Goal: Answer question/provide support: Share knowledge or assist other users

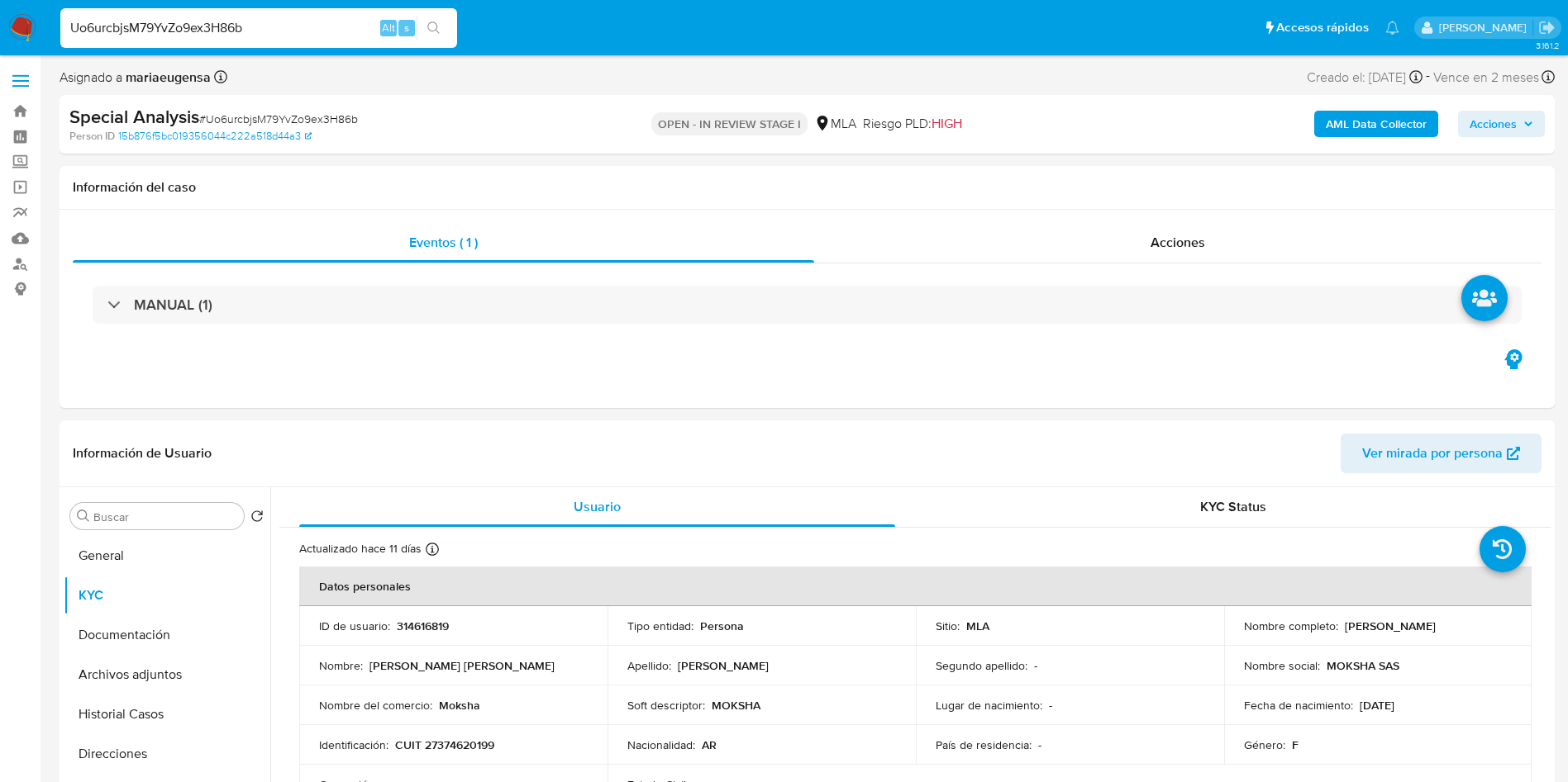
select select "10"
drag, startPoint x: 0, startPoint y: 0, endPoint x: 171, endPoint y: 632, distance: 654.7
click at [175, 642] on button "Documentación" at bounding box center [160, 635] width 193 height 40
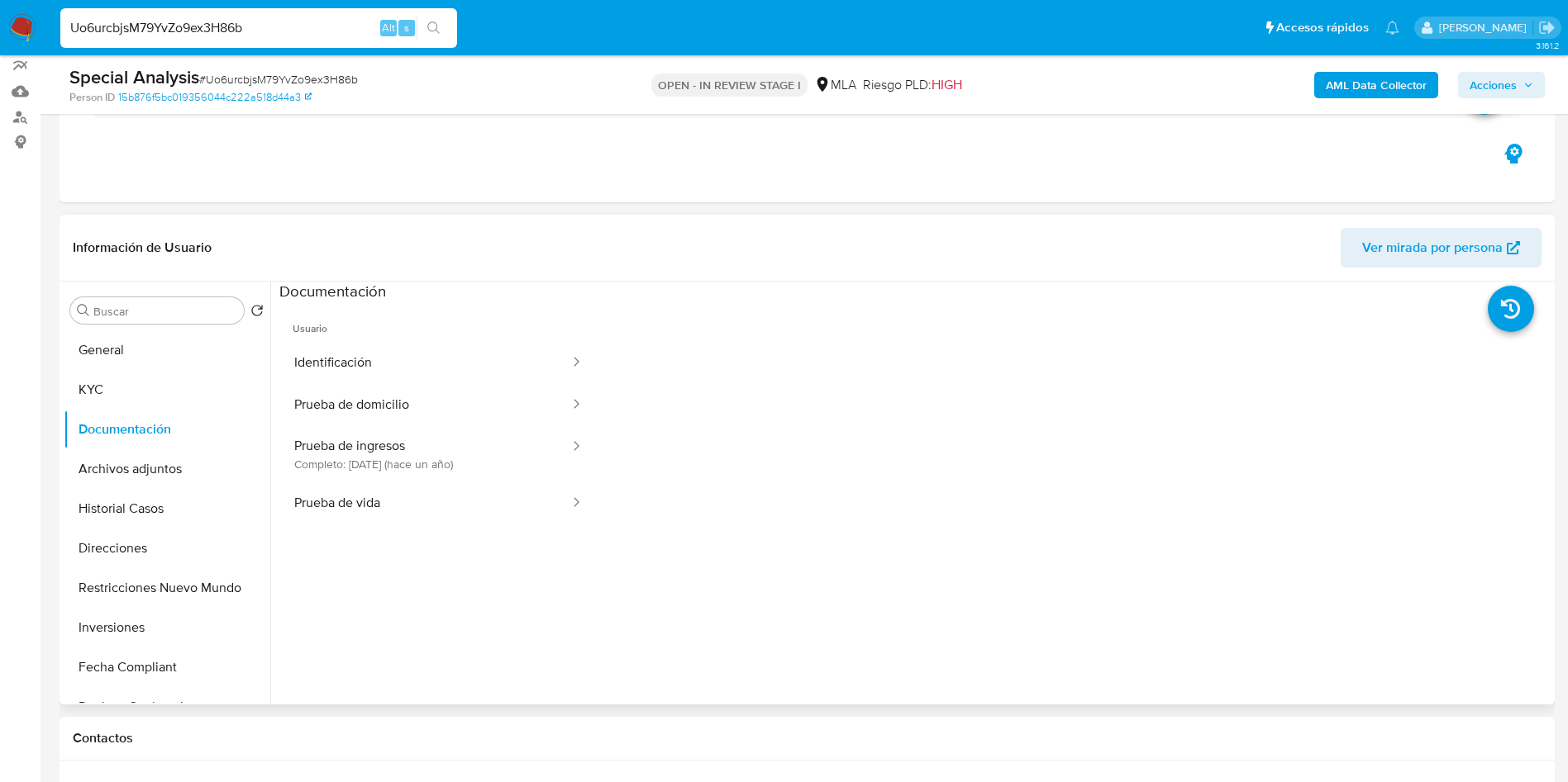
scroll to position [150, 0]
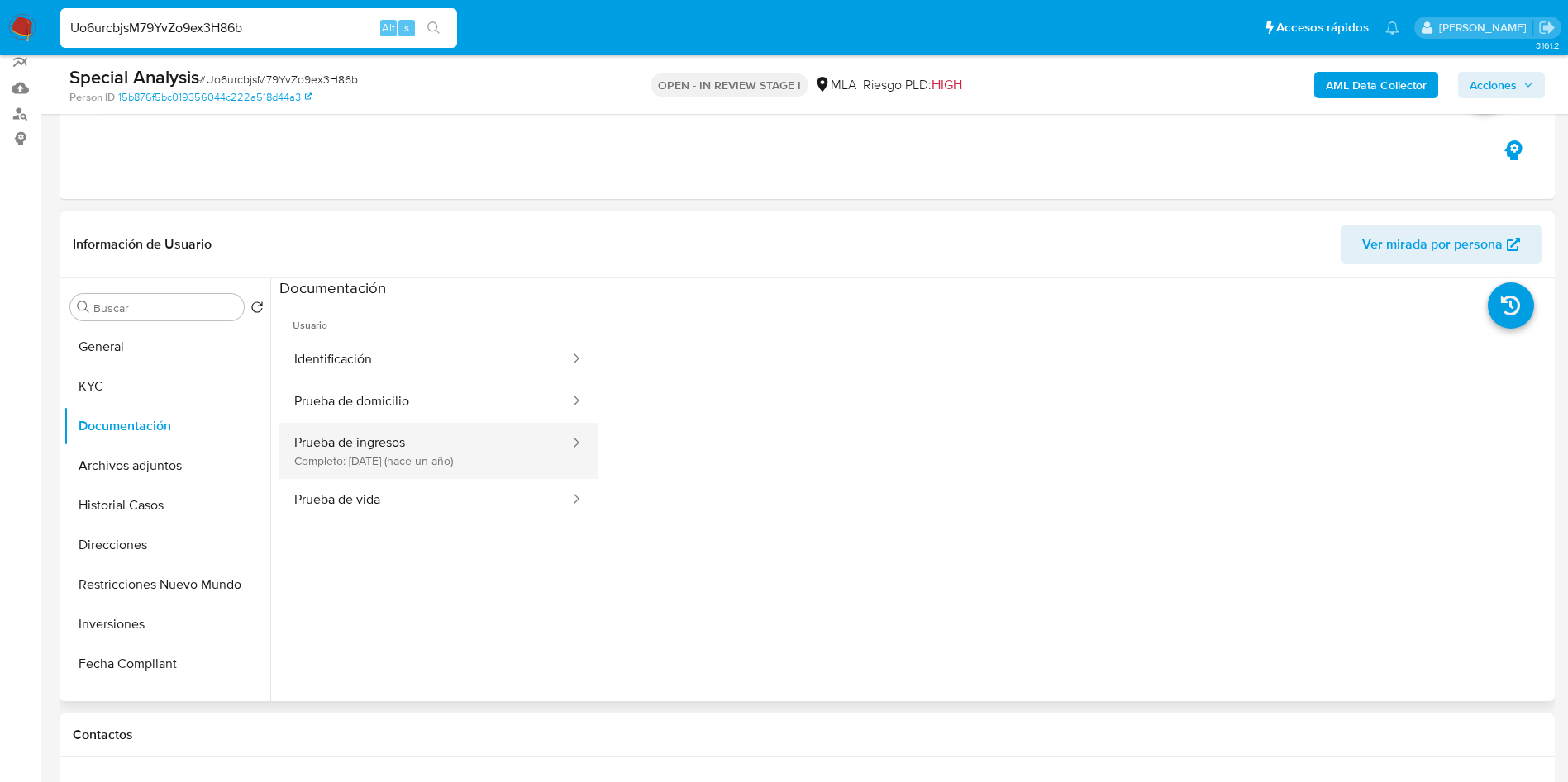
drag, startPoint x: 475, startPoint y: 455, endPoint x: 460, endPoint y: 465, distance: 18.0
click at [473, 456] on button "Prueba de ingresos Completo: [DATE] (hace un año)" at bounding box center [425, 450] width 291 height 56
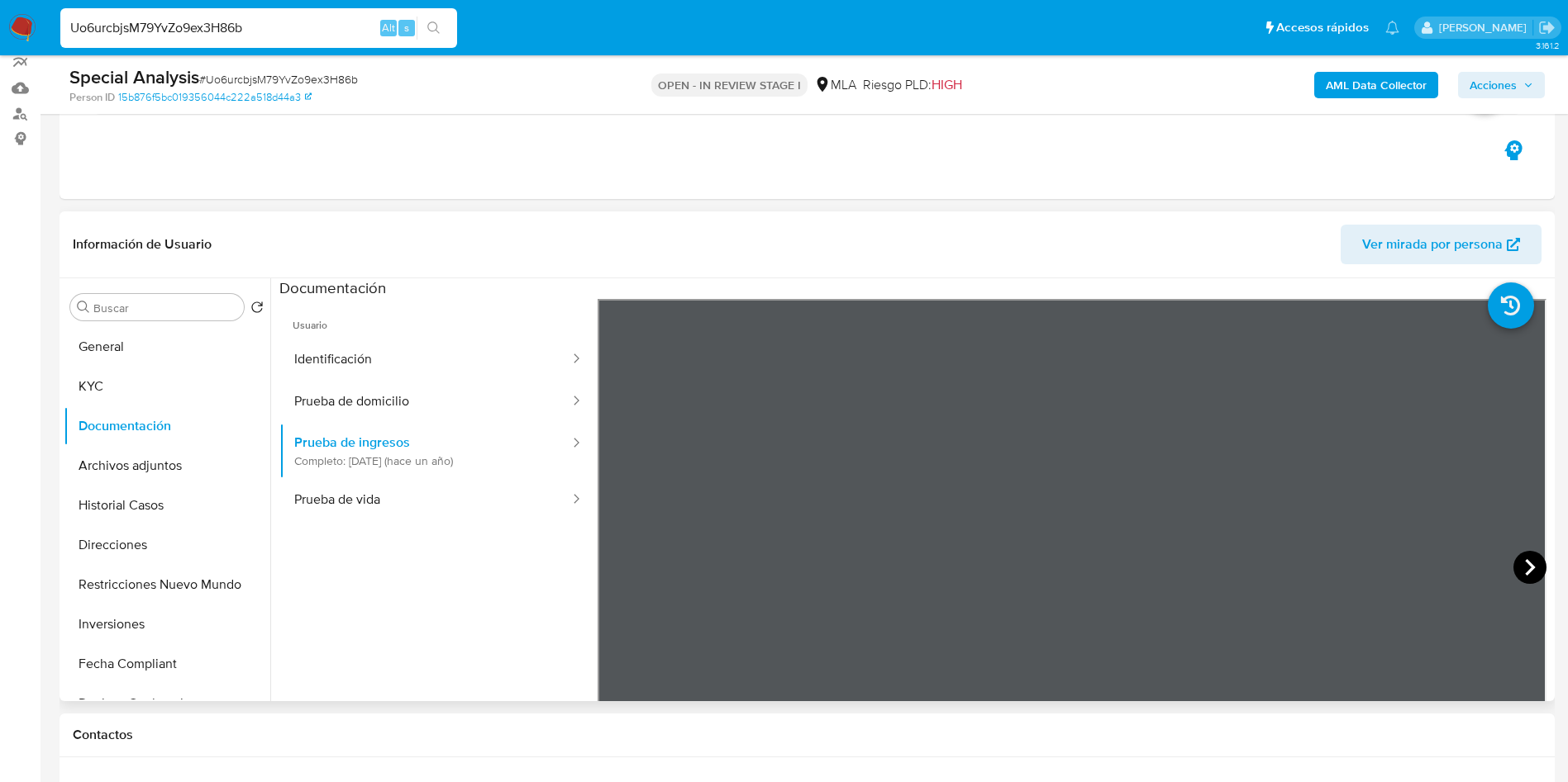
click at [1527, 564] on icon at bounding box center [1529, 567] width 33 height 33
click at [161, 399] on button "KYC" at bounding box center [160, 387] width 193 height 40
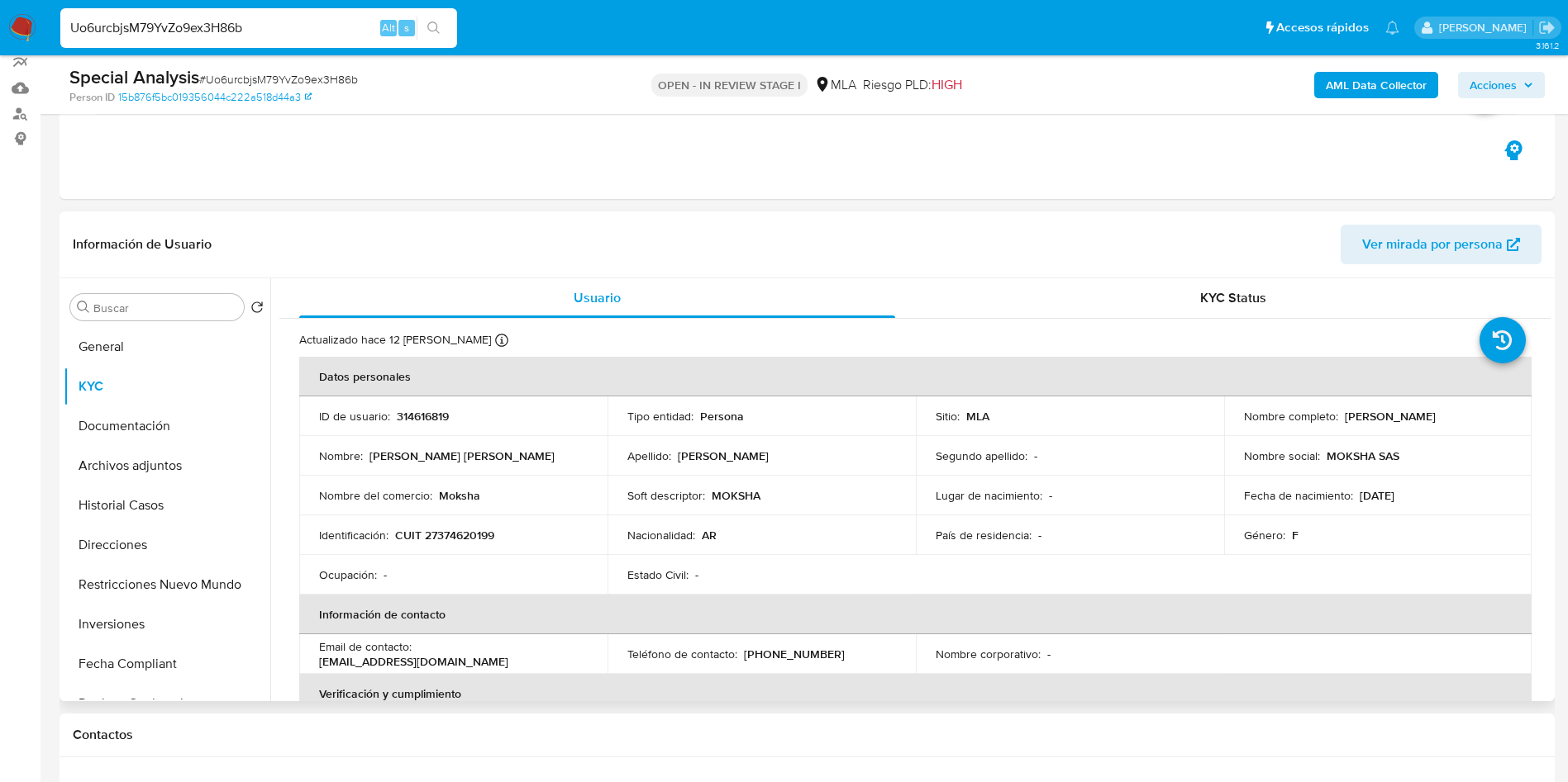
click at [462, 531] on p "CUIT 27374620199" at bounding box center [444, 535] width 99 height 15
copy p "27374620199"
click at [758, 561] on td "Estado Civil : -" at bounding box center [762, 575] width 309 height 40
click at [1346, 107] on div "Special Analysis # Uo6urcbjsM79YvZo9ex3H86b Person ID 15b876f5bc019356044c222a5…" at bounding box center [806, 84] width 1495 height 58
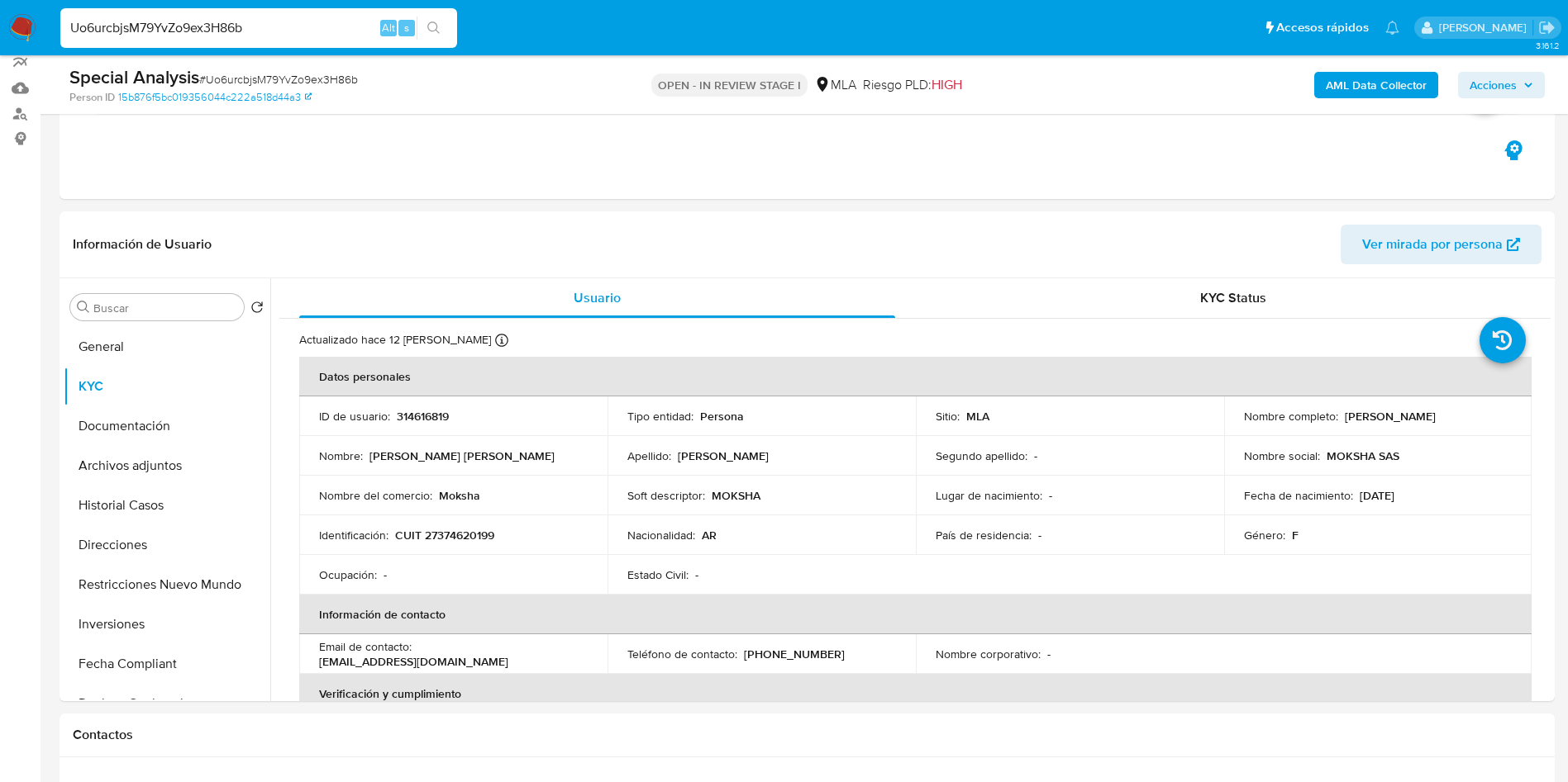
click at [1357, 88] on b "AML Data Collector" at bounding box center [1375, 85] width 101 height 27
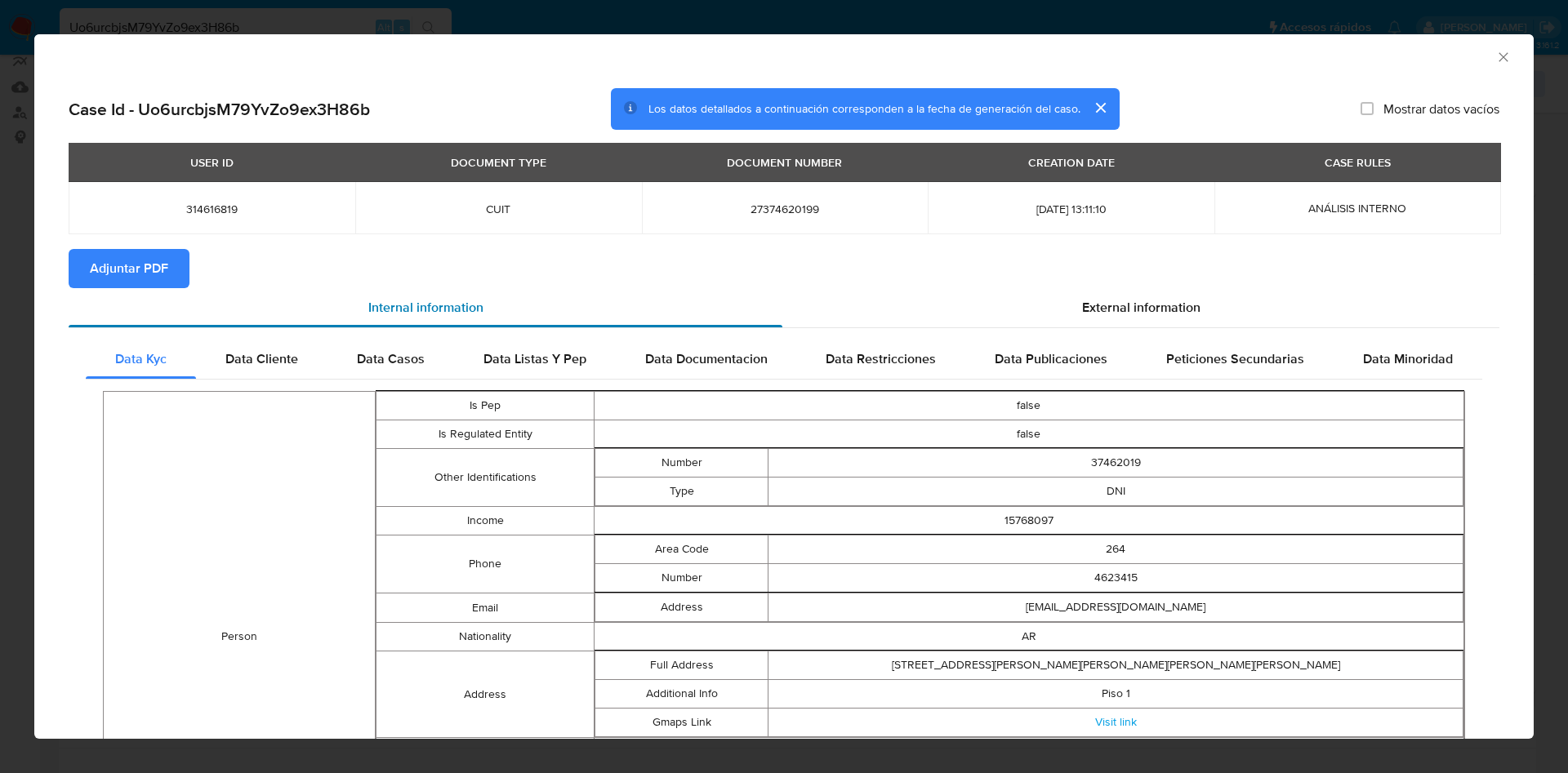
click at [122, 288] on div "Internal information" at bounding box center [426, 308] width 713 height 39
click at [128, 280] on span "Adjuntar PDF" at bounding box center [129, 268] width 78 height 36
click at [1495, 49] on icon "Cerrar ventana" at bounding box center [1503, 57] width 16 height 16
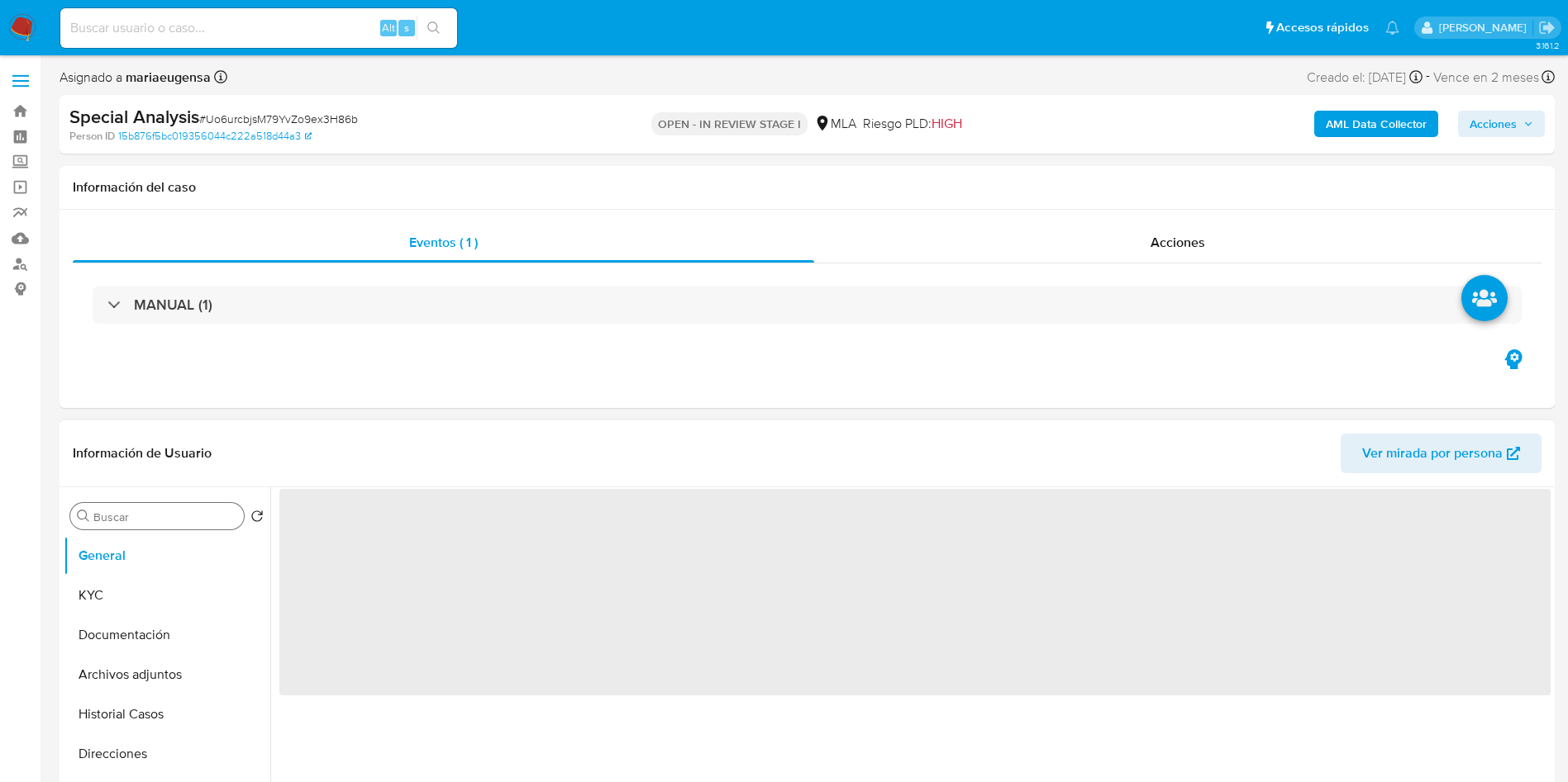
select select "10"
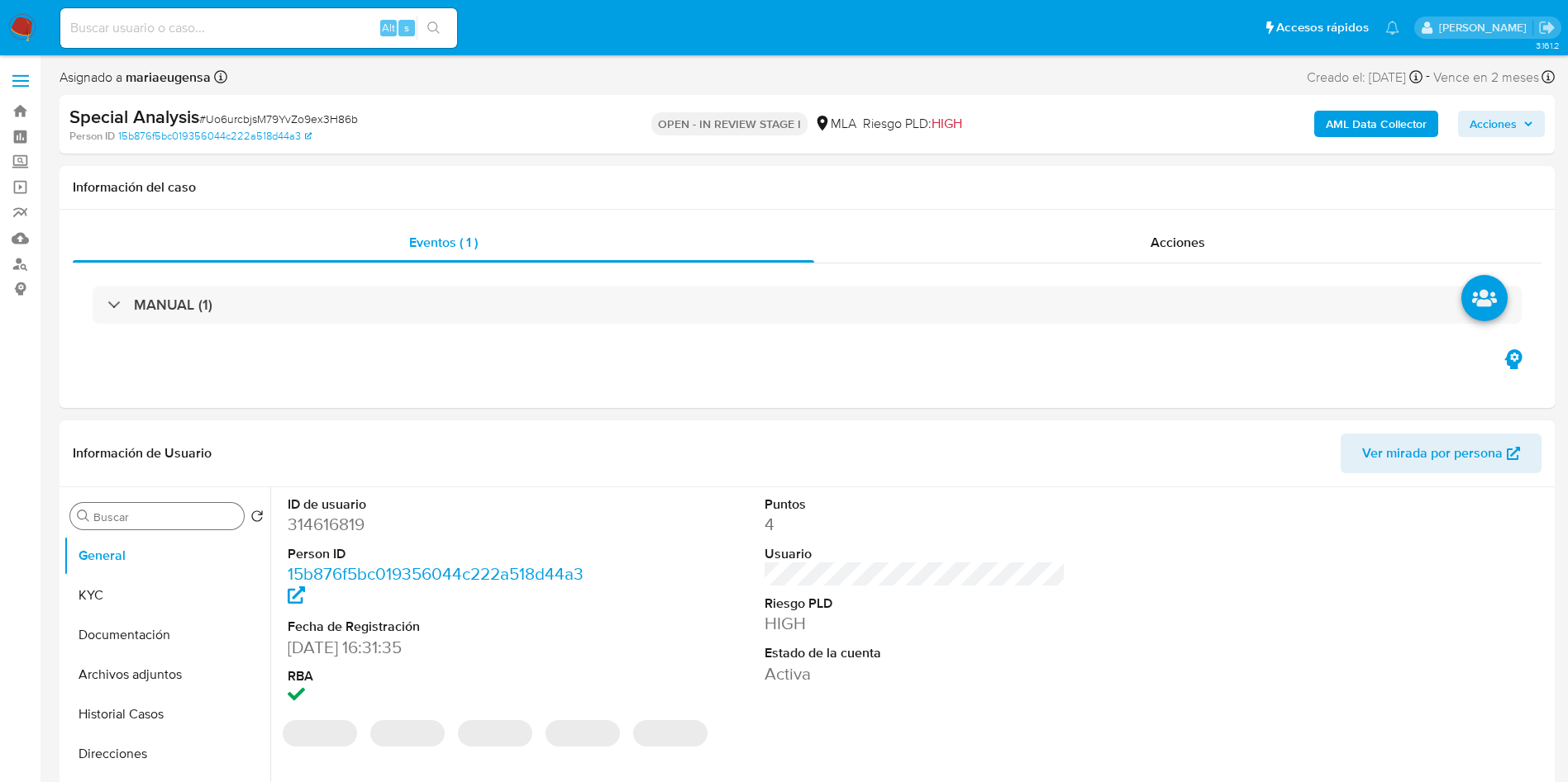
click at [144, 512] on input "Buscar" at bounding box center [165, 516] width 144 height 15
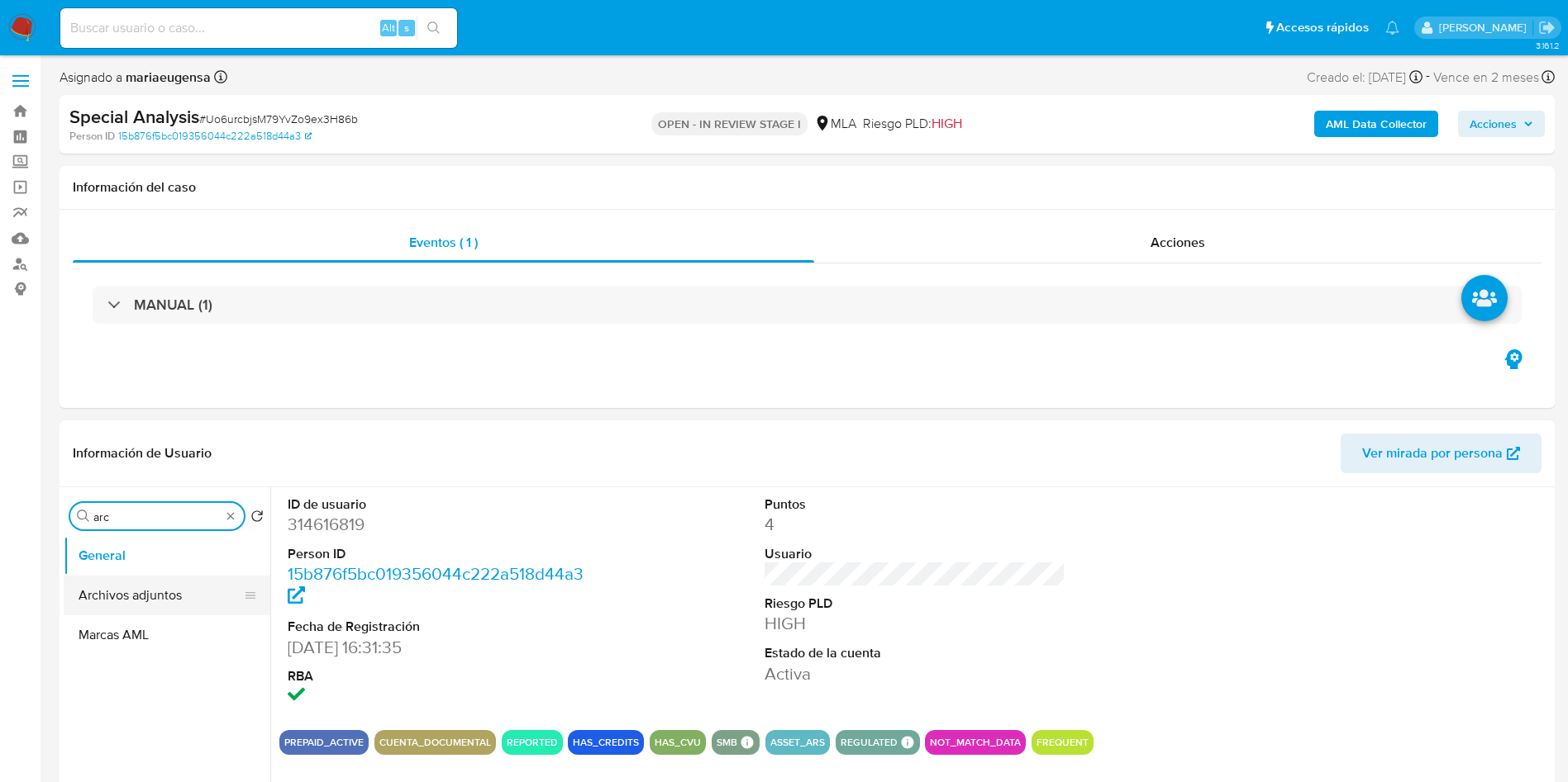
type input "arc"
drag, startPoint x: 156, startPoint y: 586, endPoint x: 307, endPoint y: 601, distance: 151.7
click at [157, 587] on button "Archivos adjuntos" at bounding box center [167, 596] width 206 height 40
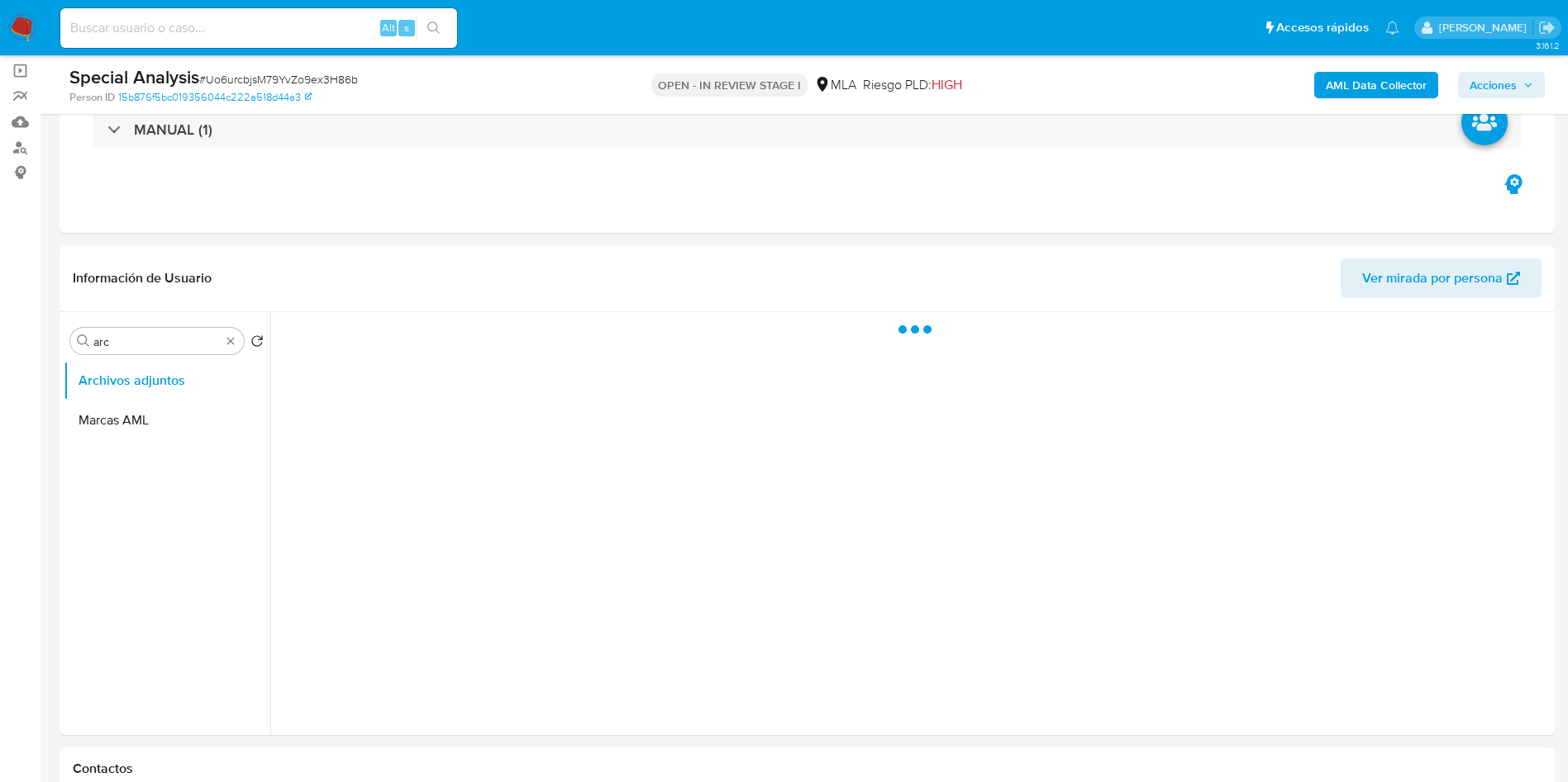
scroll to position [192, 0]
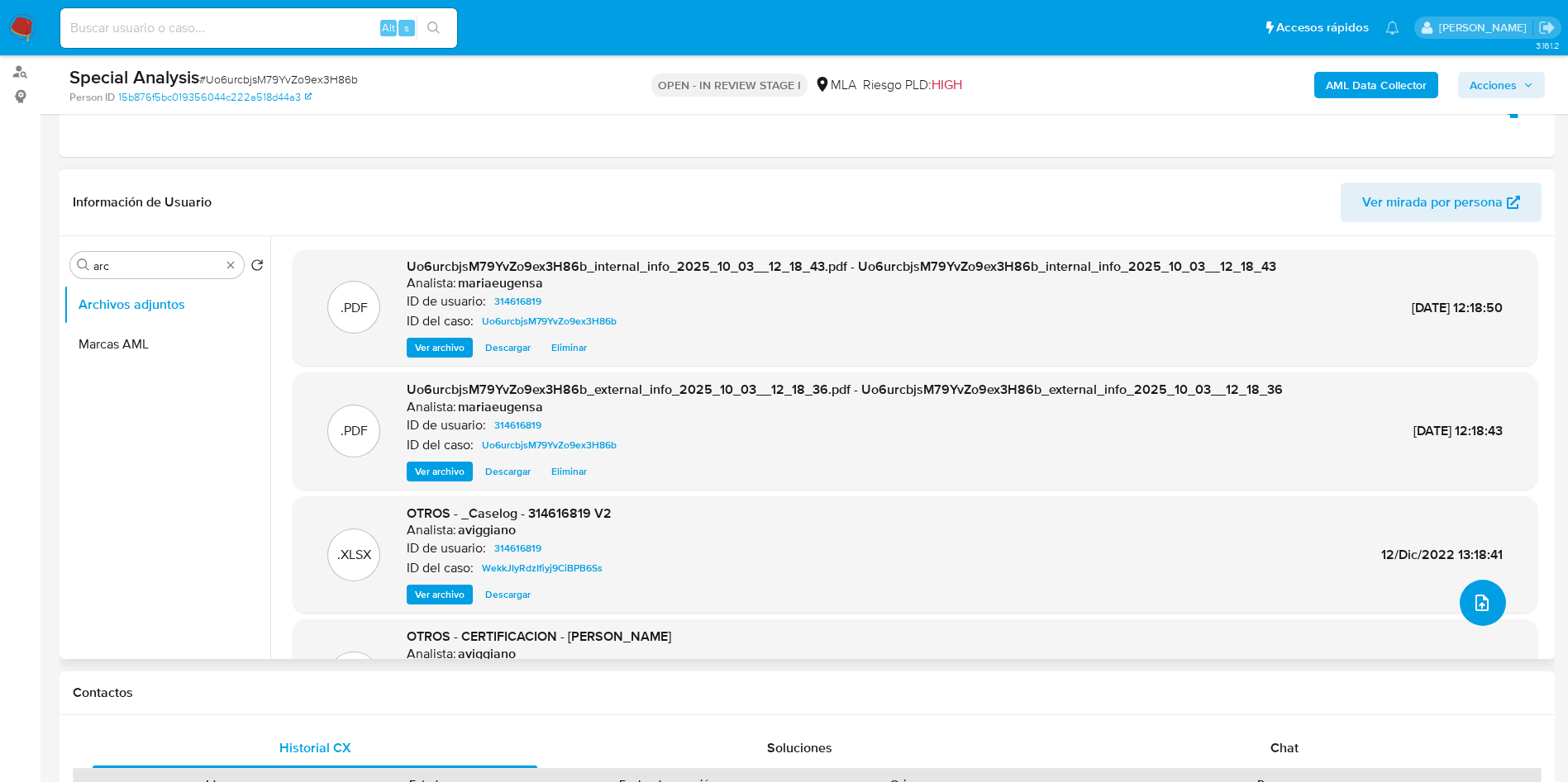
click at [1473, 590] on button "upload-file" at bounding box center [1483, 603] width 46 height 46
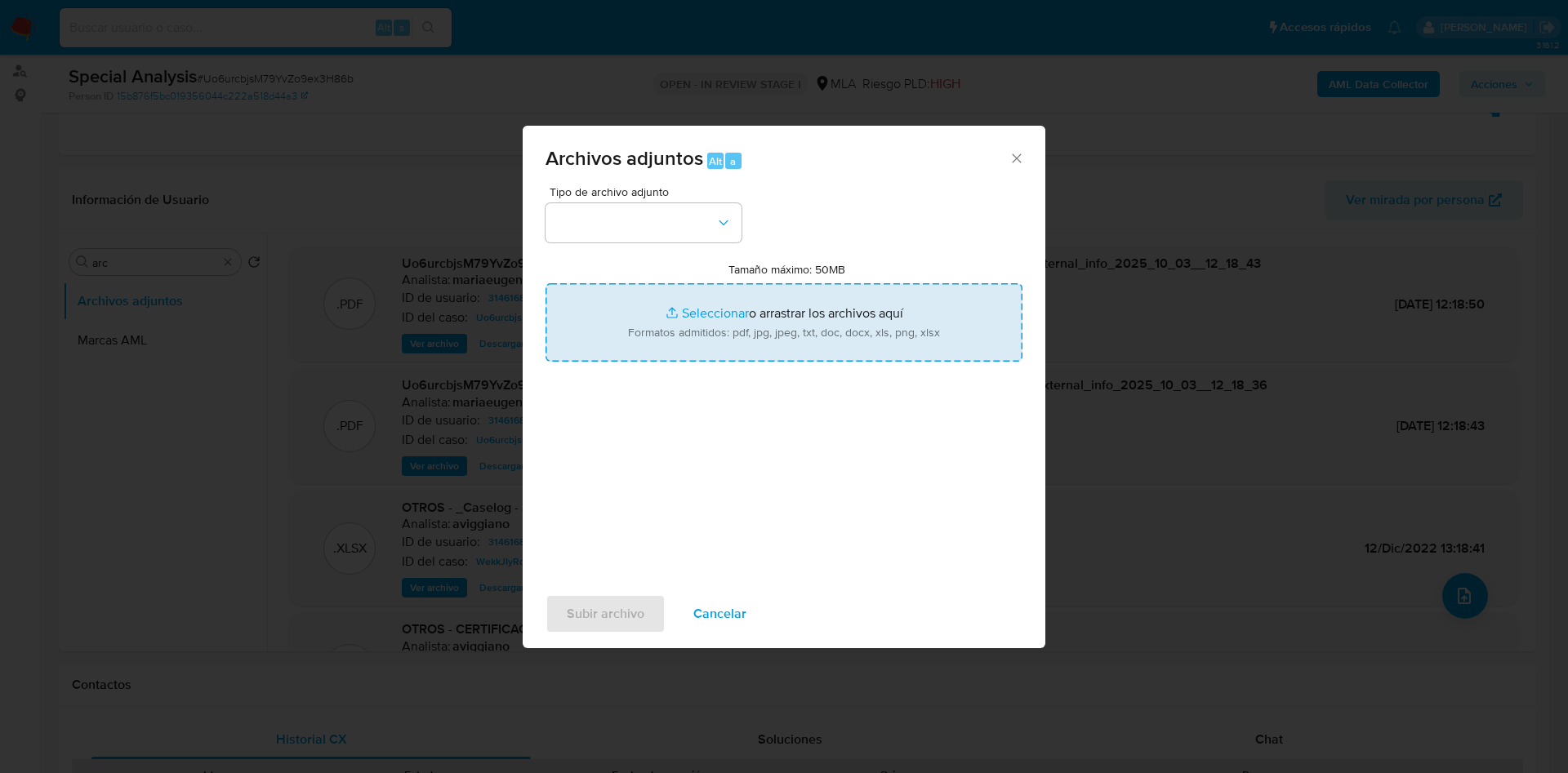
click at [702, 345] on input "Tamaño máximo: 50MB Seleccionar archivos" at bounding box center [783, 323] width 477 height 78
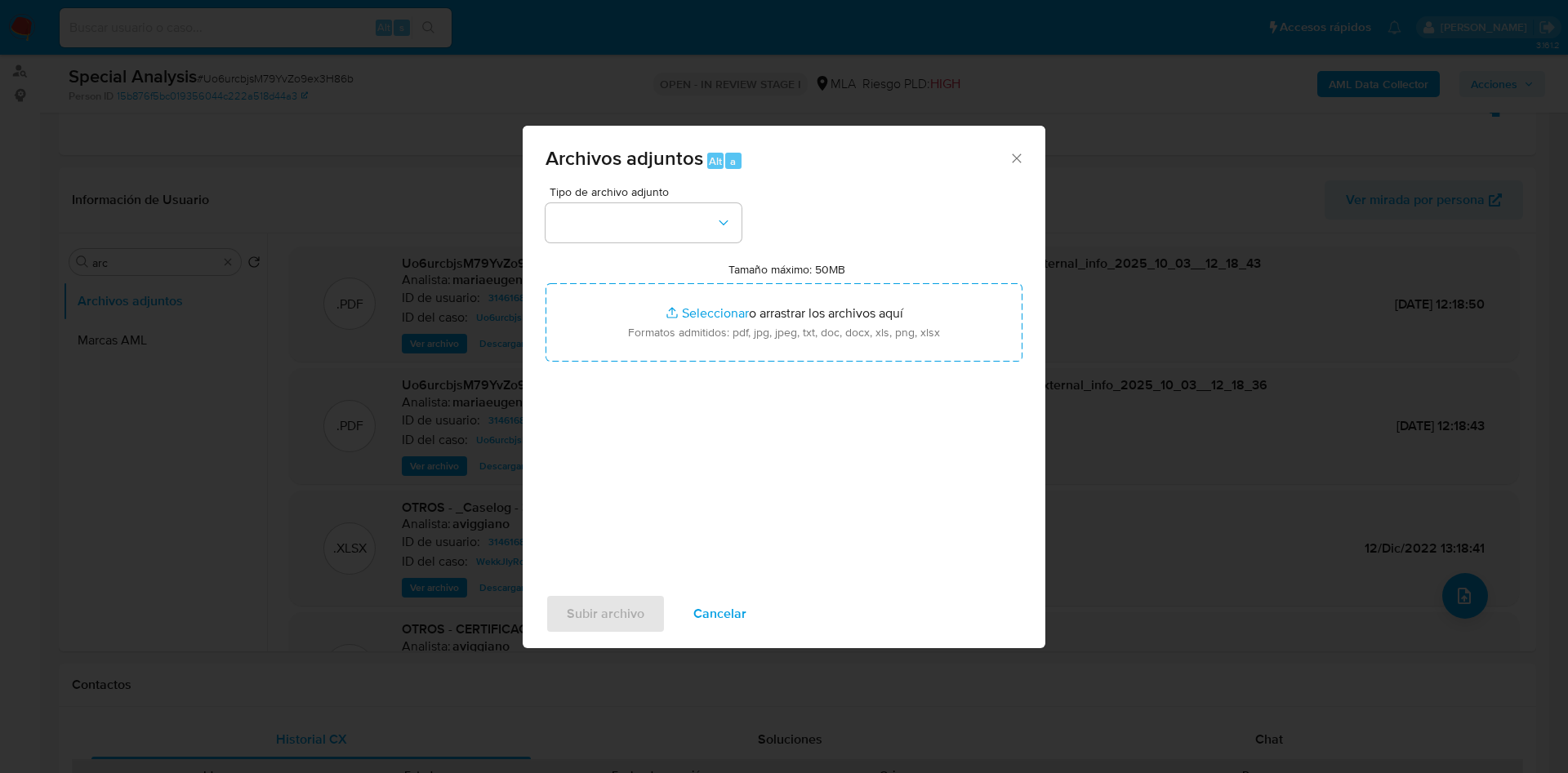
click at [748, 605] on button "Cancelar" at bounding box center [719, 614] width 95 height 39
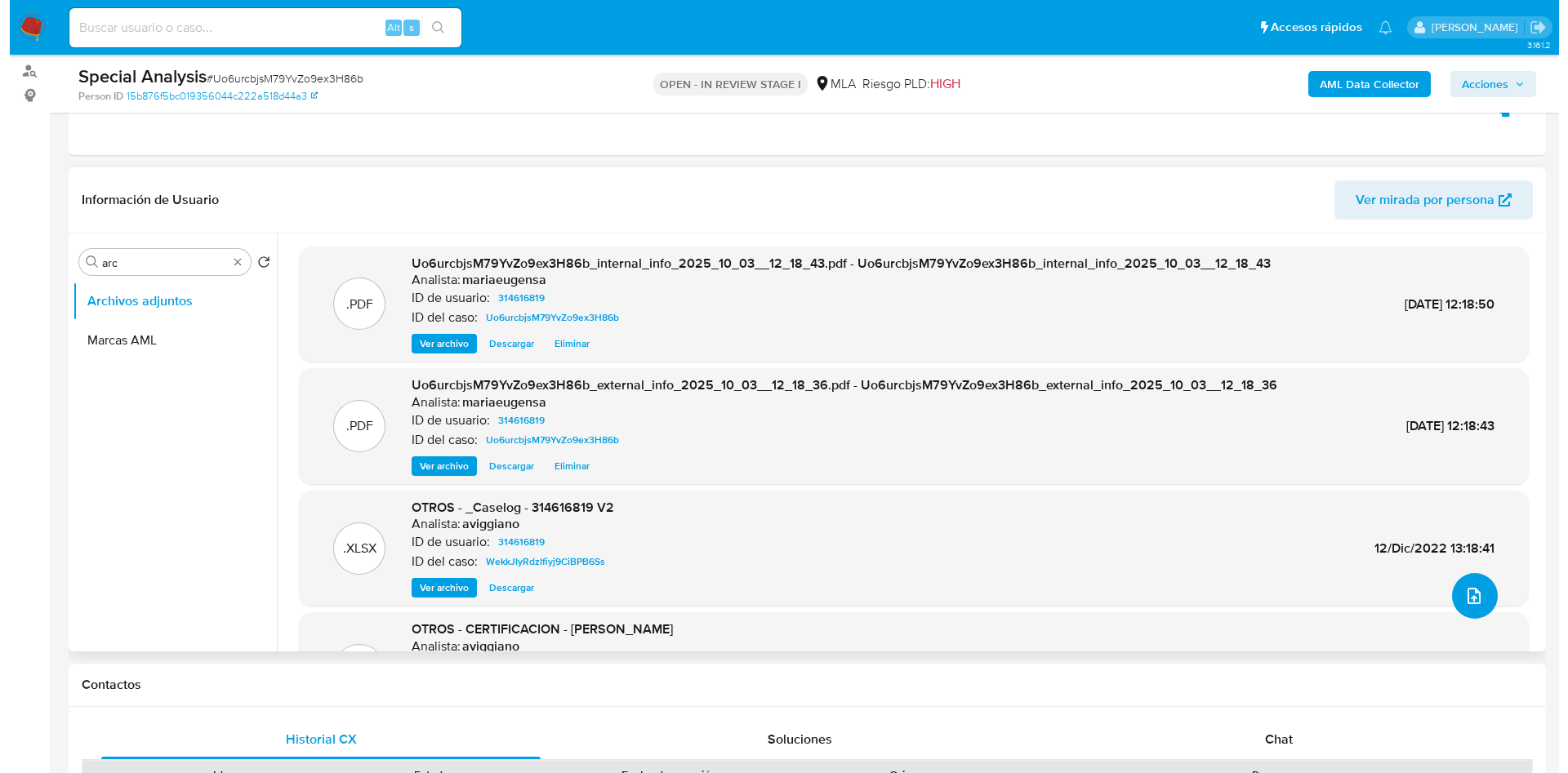
scroll to position [138, 0]
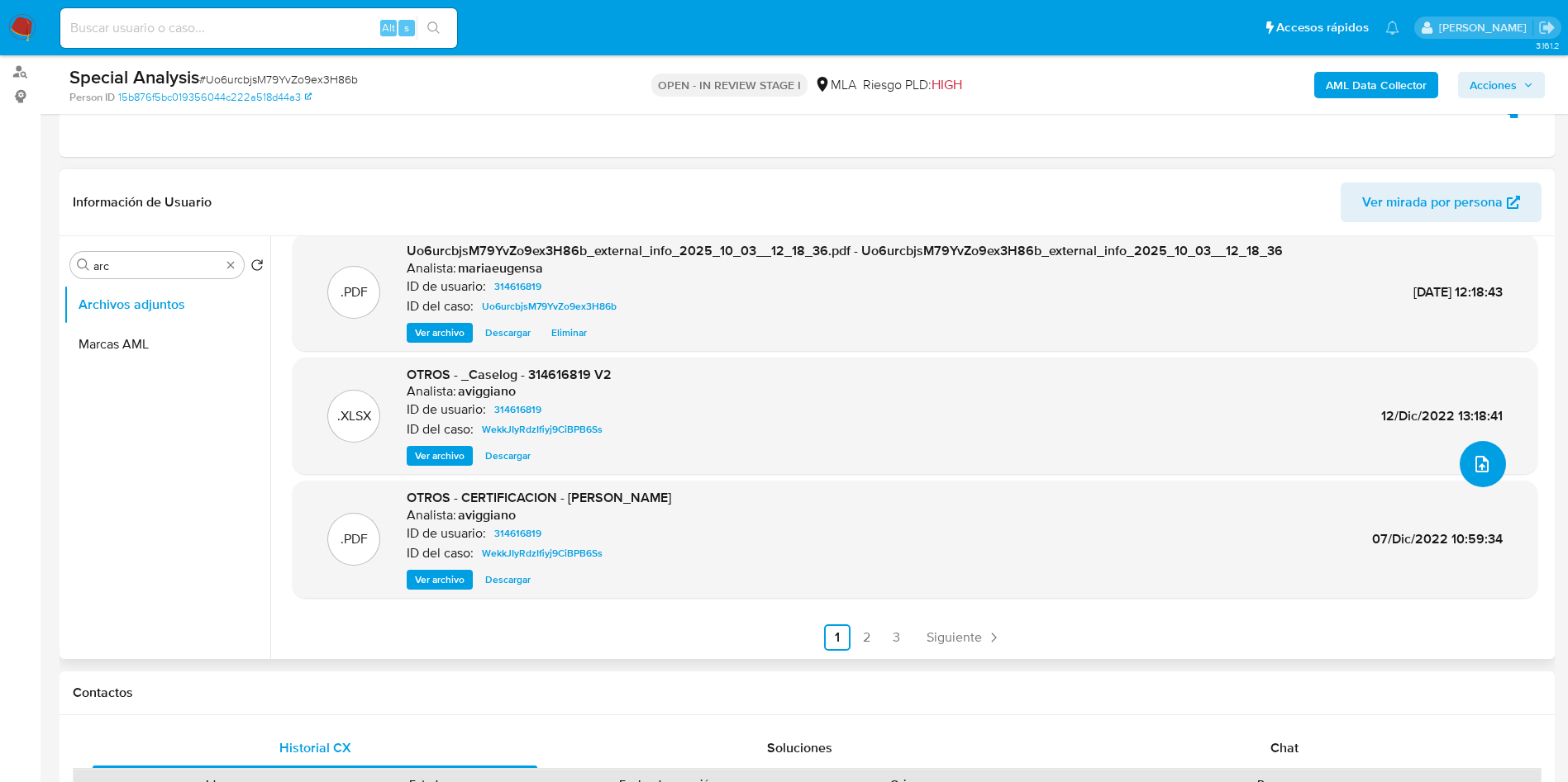
click at [1477, 458] on icon "upload-file" at bounding box center [1481, 464] width 20 height 20
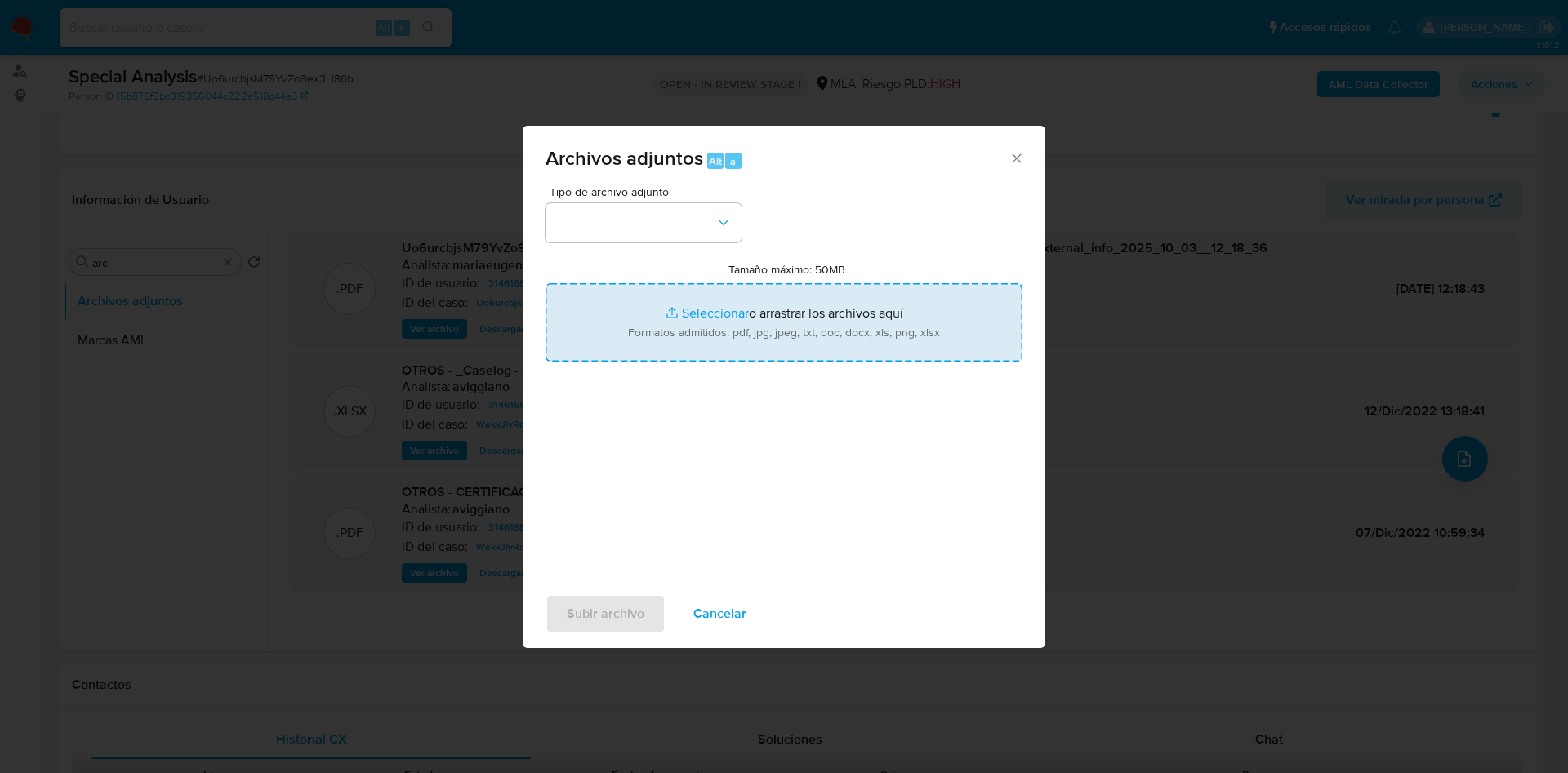
click at [776, 322] on input "Tamaño máximo: 50MB Seleccionar archivos" at bounding box center [783, 323] width 477 height 78
type input "C:\fakepath\Movimientos.xlsx"
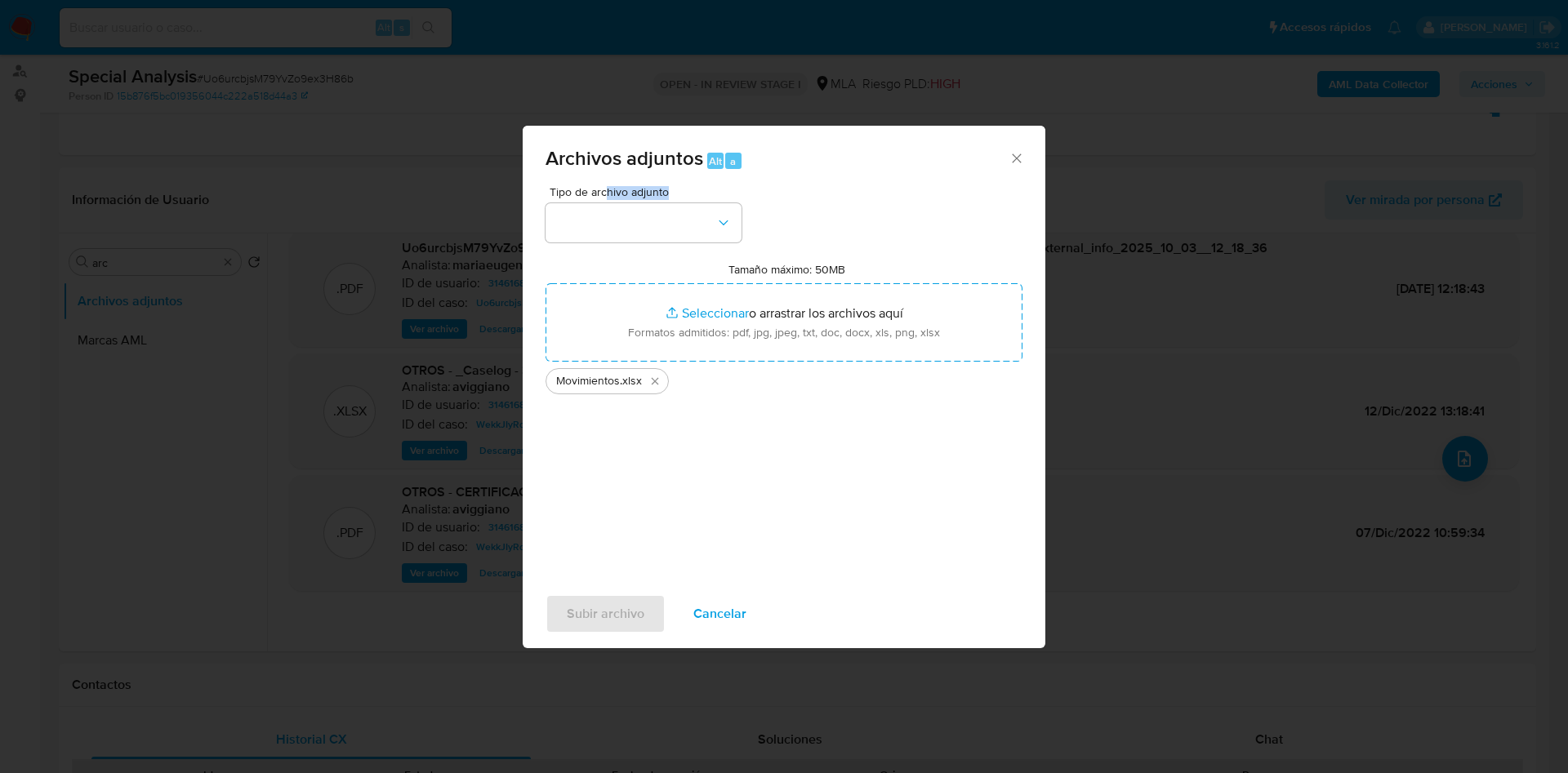
click at [609, 200] on div "Tipo de archivo adjunto" at bounding box center [643, 214] width 196 height 56
click at [620, 231] on button "button" at bounding box center [643, 223] width 196 height 39
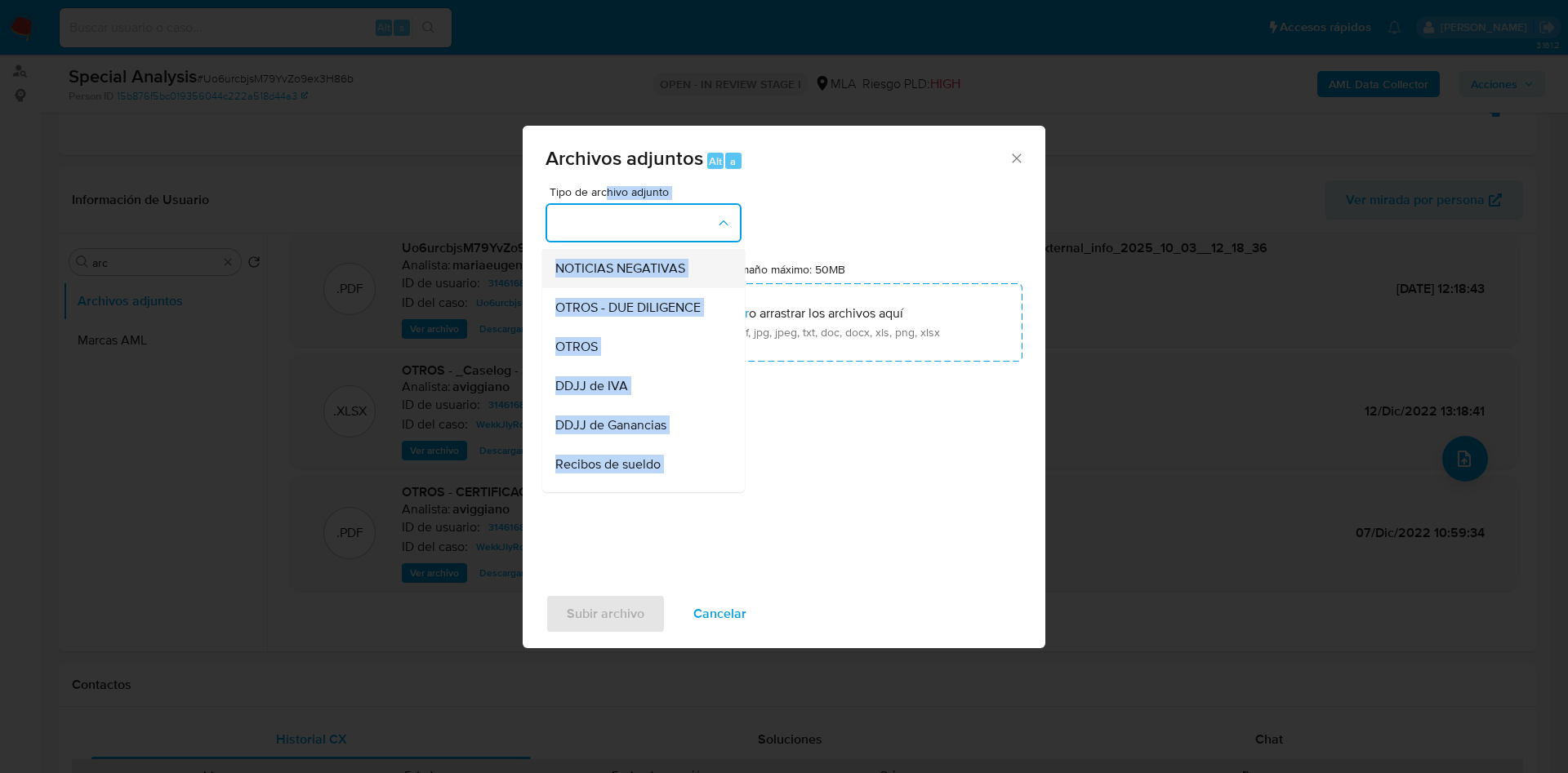
scroll to position [122, 0]
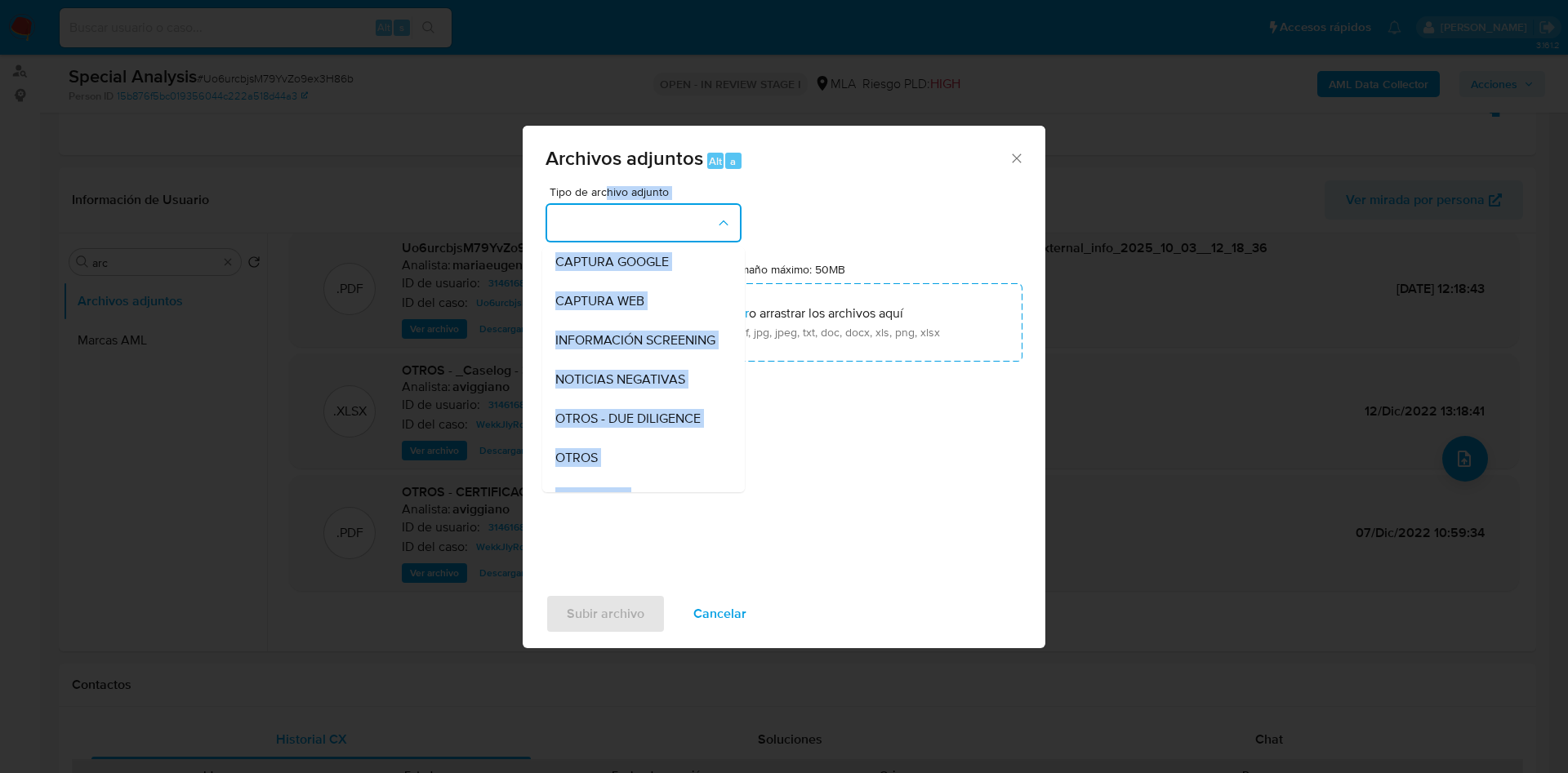
click at [615, 229] on button "button" at bounding box center [643, 223] width 196 height 39
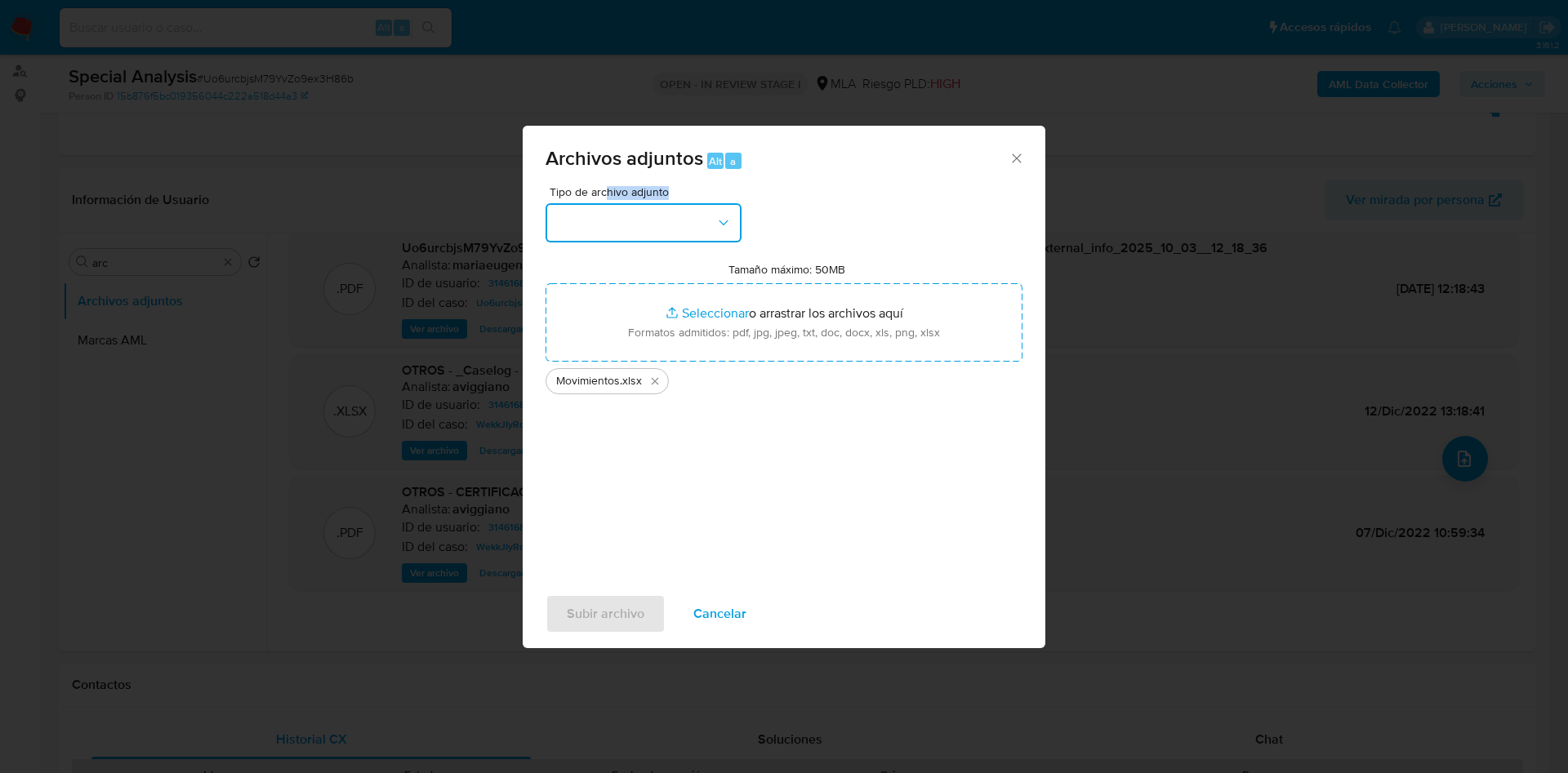
click at [626, 222] on button "button" at bounding box center [643, 223] width 196 height 39
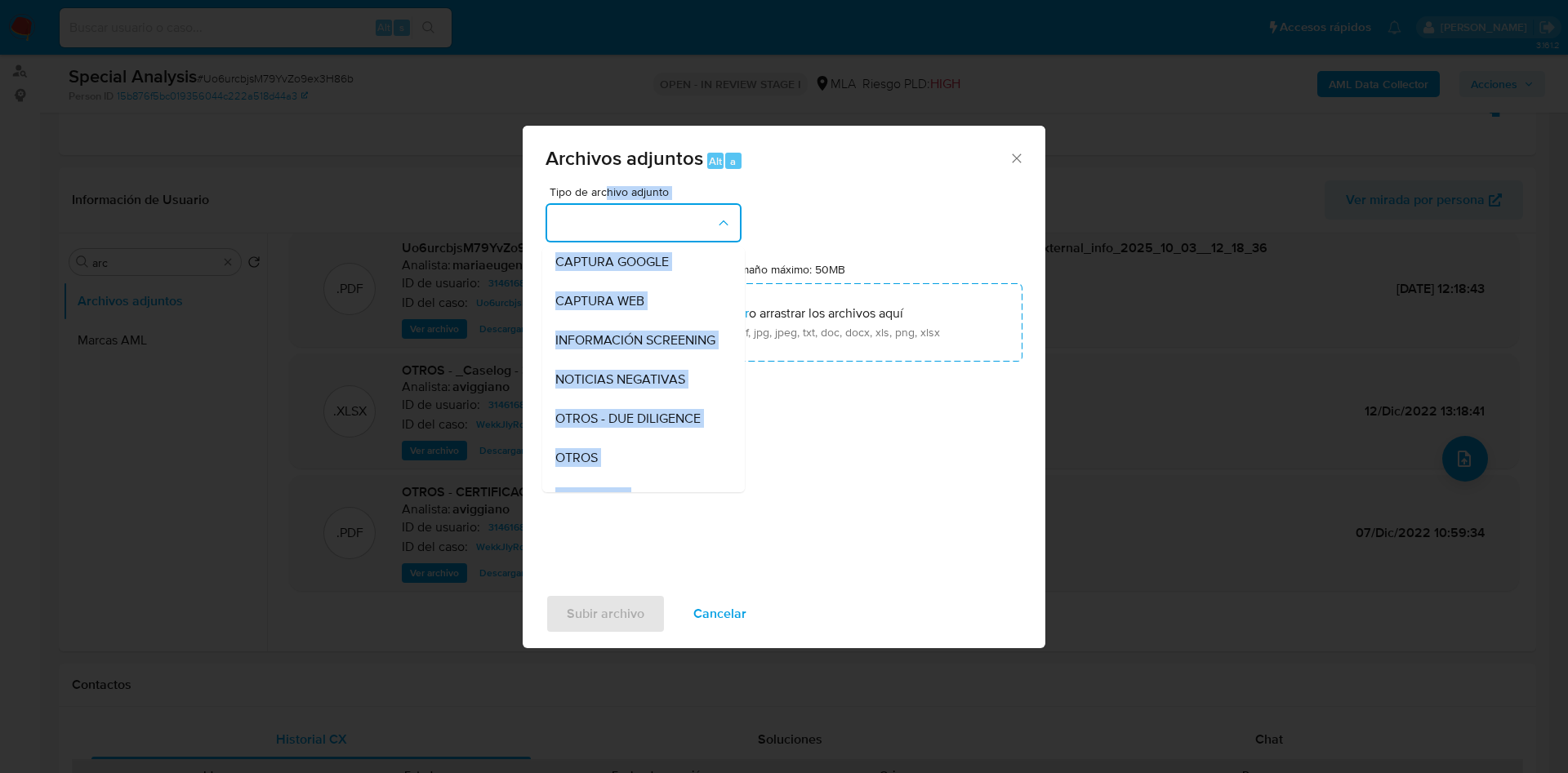
scroll to position [0, 0]
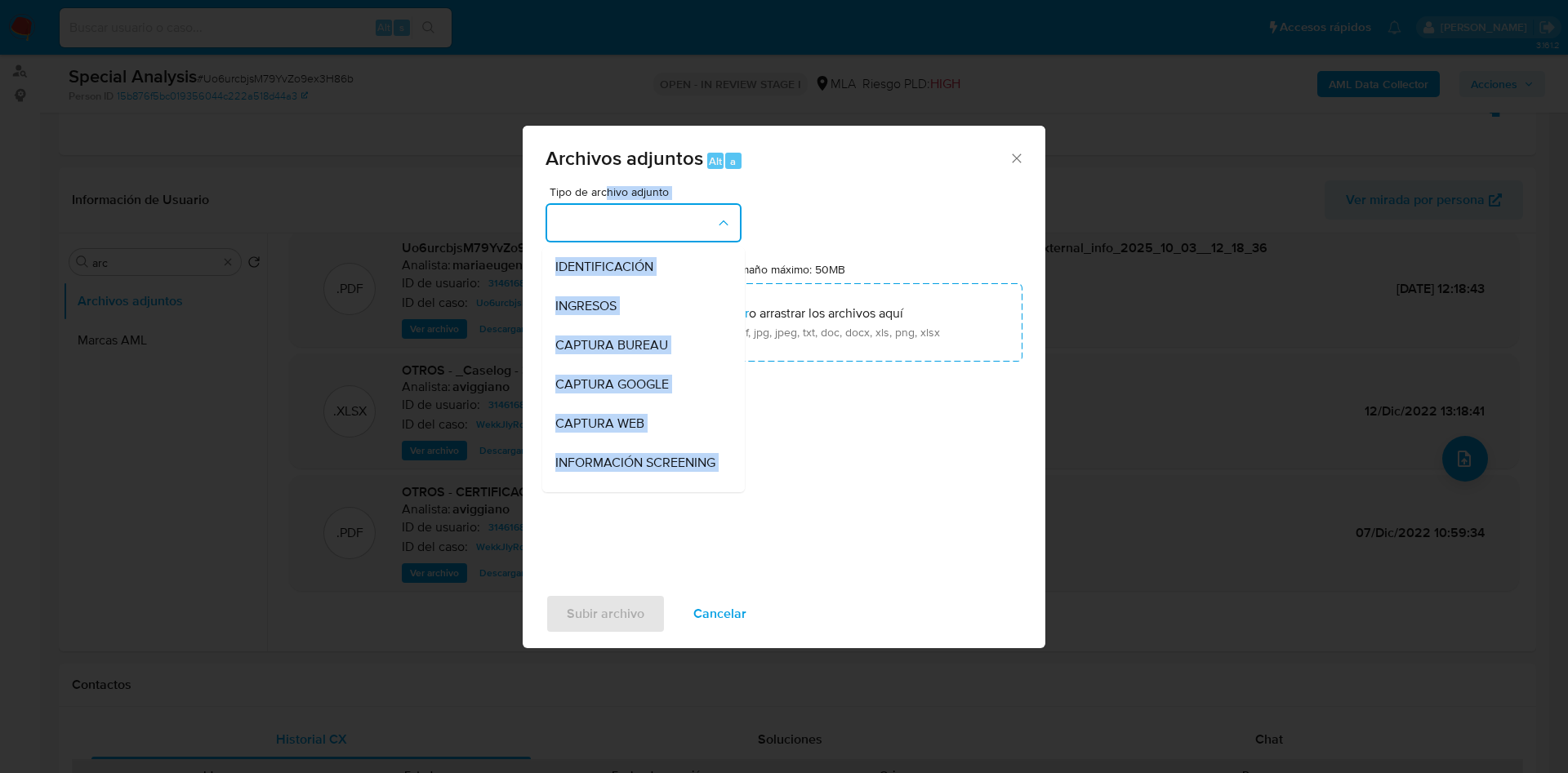
click at [823, 478] on div "Tipo de archivo adjunto IDENTIFICACIÓN INGRESOS CAPTURA BUREAU CAPTURA GOOGLE C…" at bounding box center [783, 379] width 477 height 386
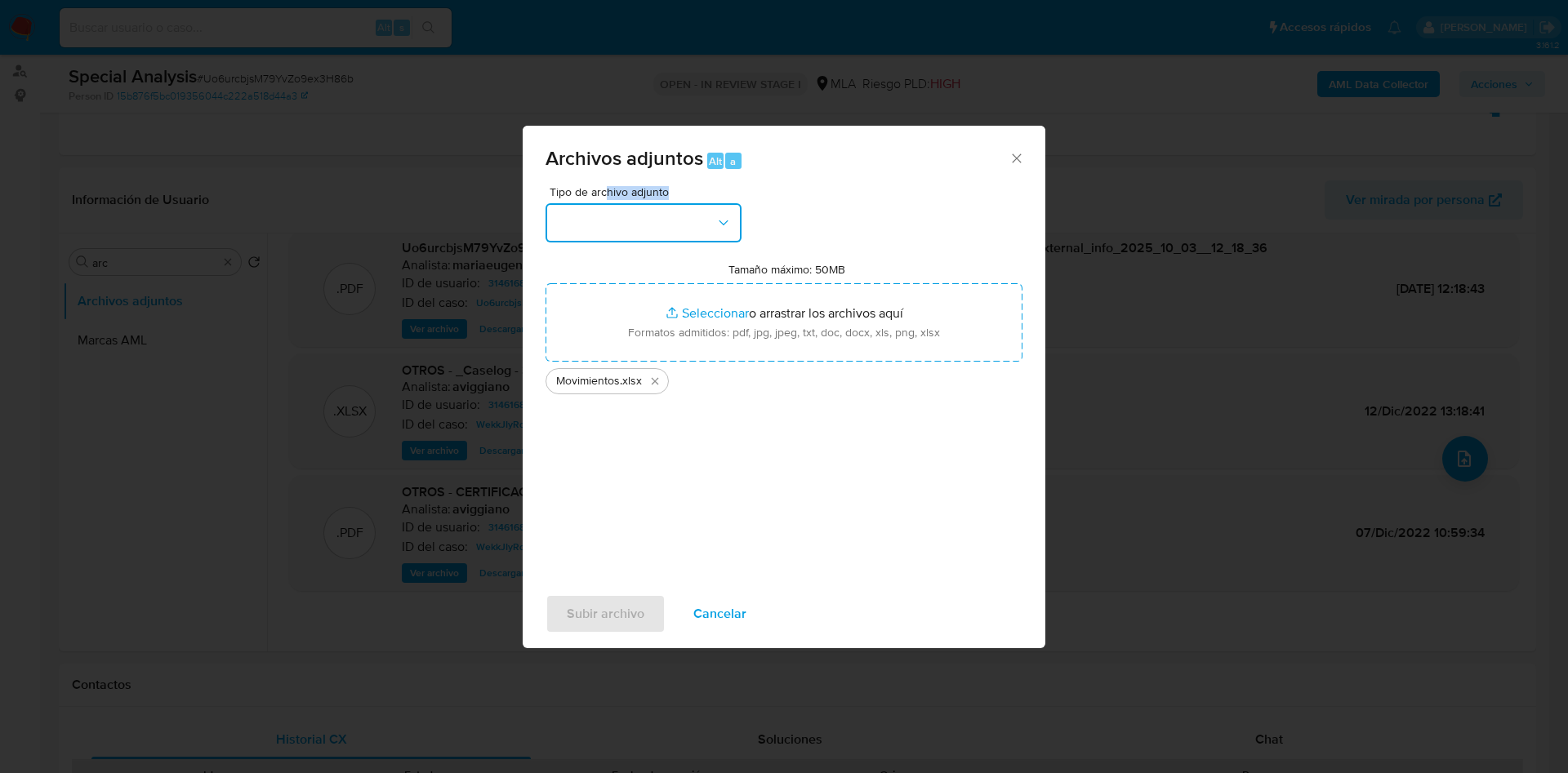
click at [653, 220] on button "button" at bounding box center [643, 223] width 196 height 39
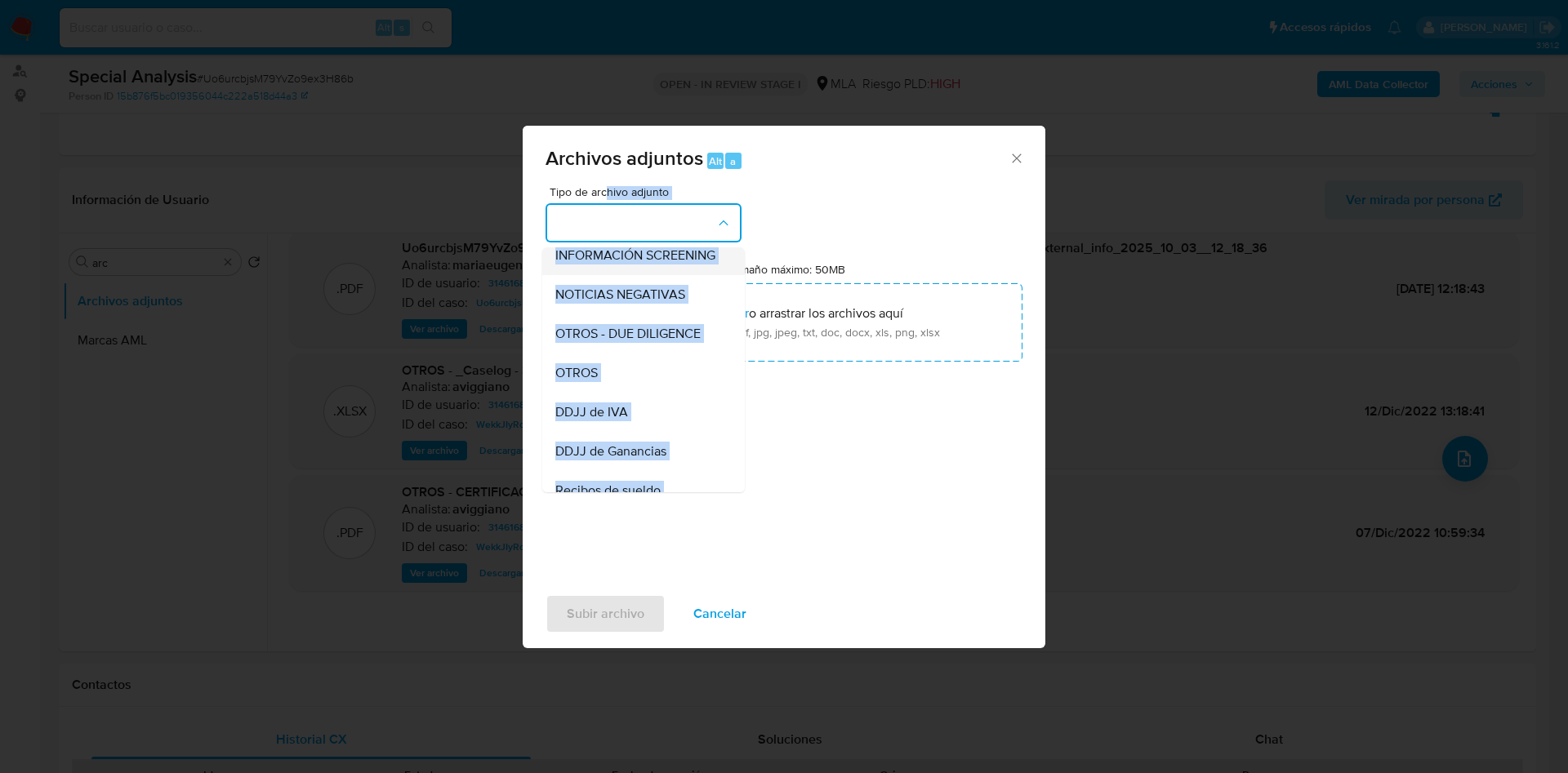
scroll to position [245, 0]
click at [618, 348] on div "OTROS" at bounding box center [639, 336] width 166 height 39
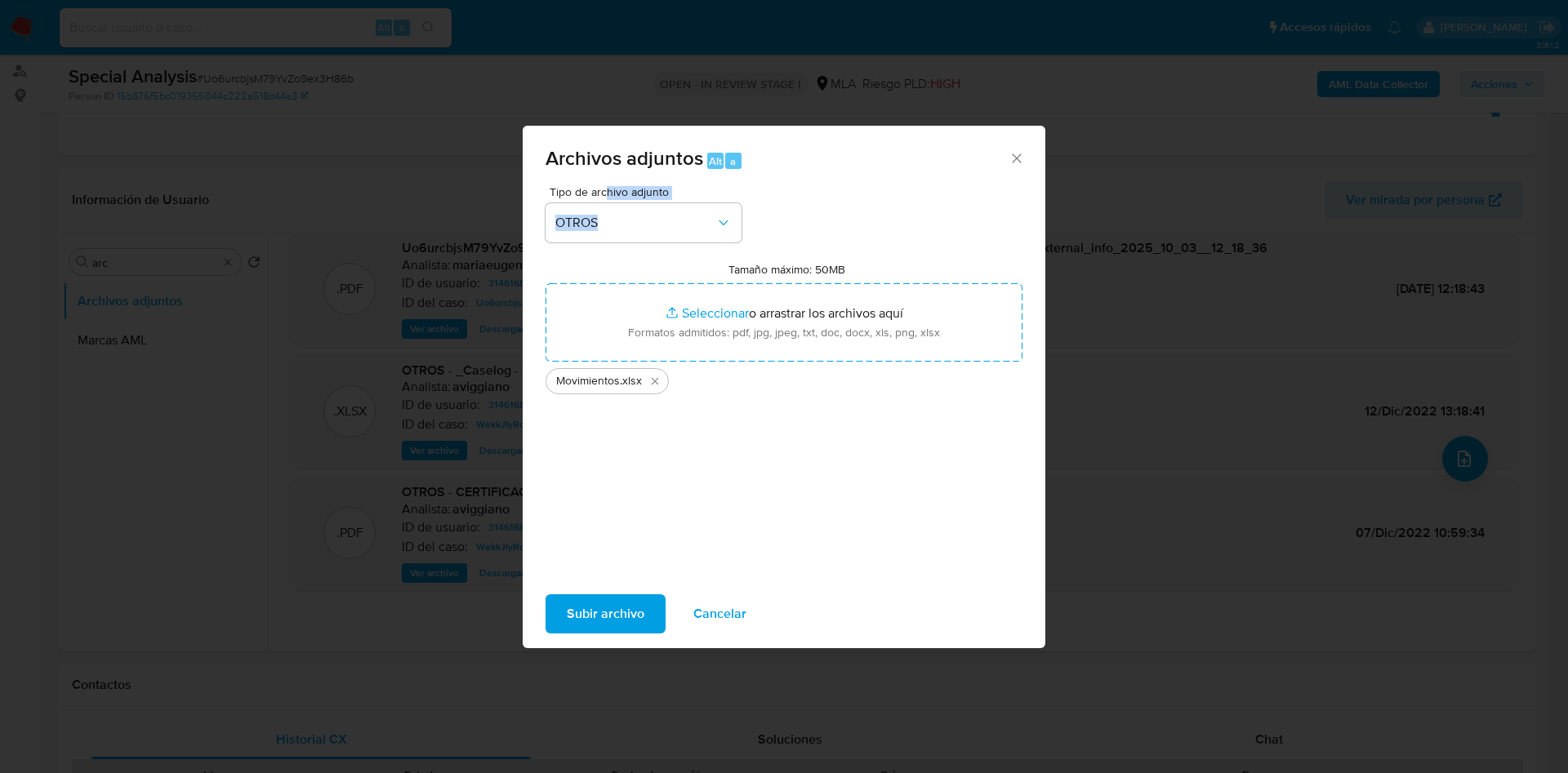
click at [600, 612] on span "Subir archivo" at bounding box center [605, 614] width 77 height 36
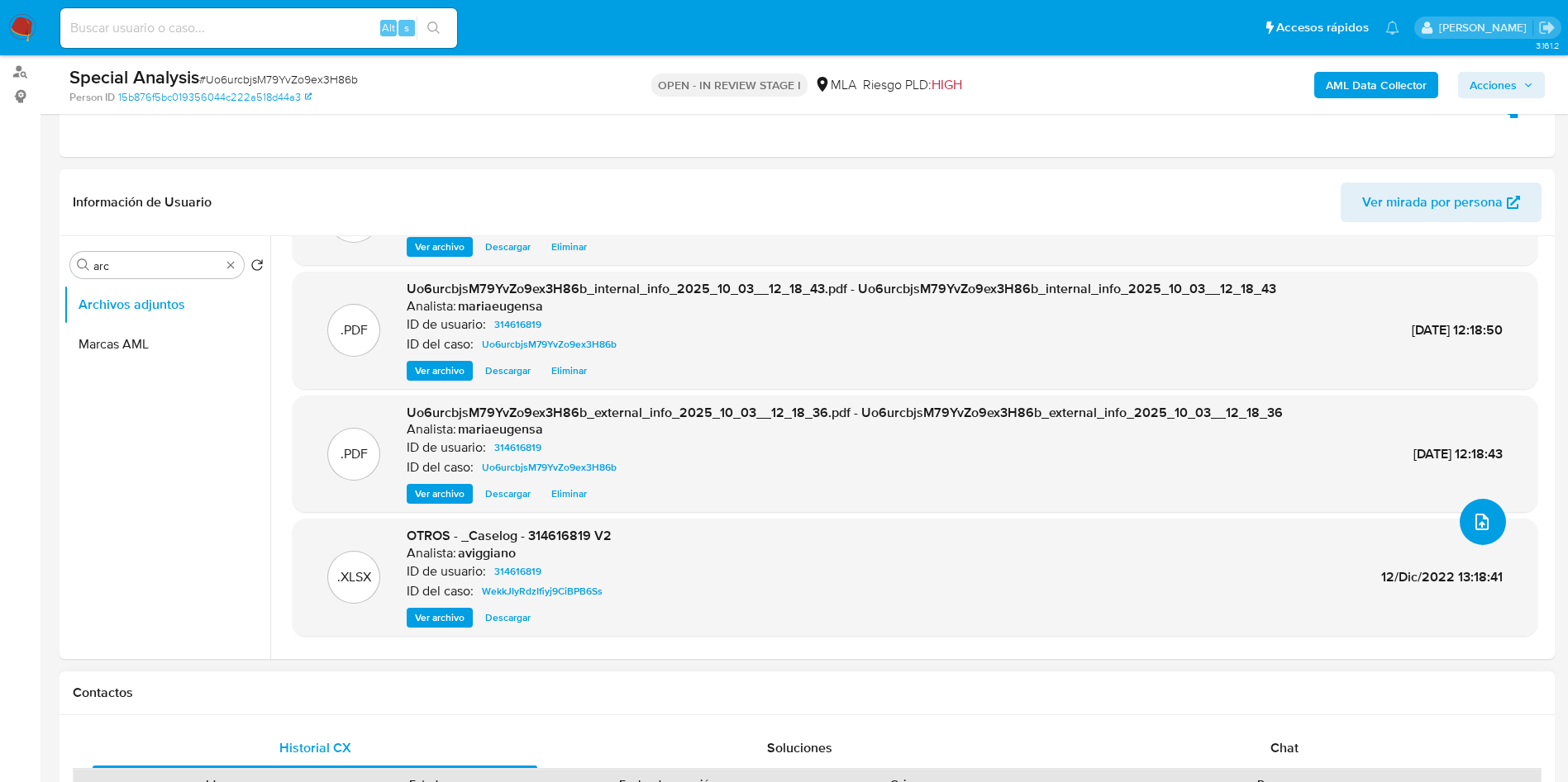
scroll to position [119, 0]
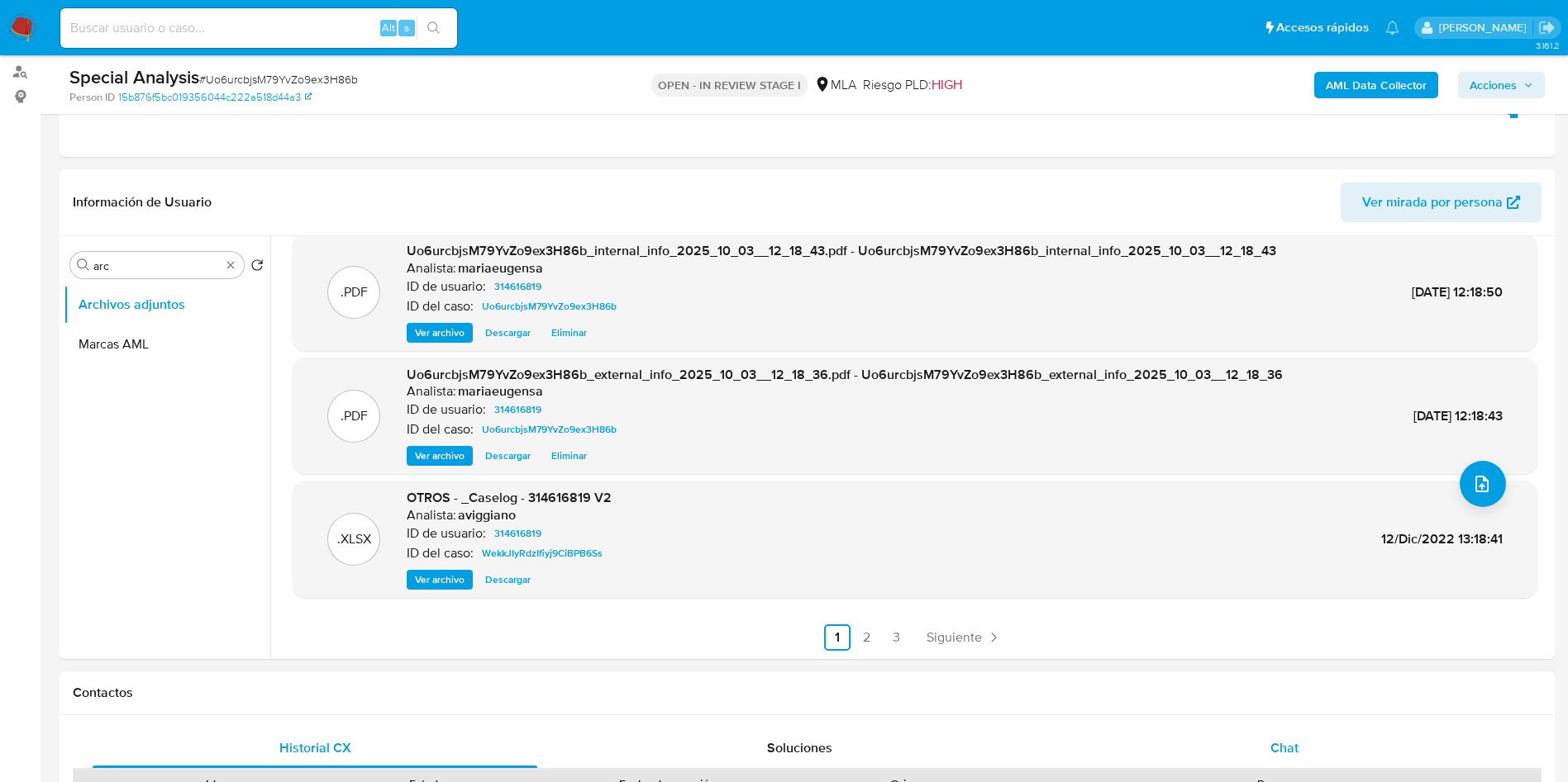
click at [1314, 761] on div "Chat" at bounding box center [1283, 748] width 444 height 40
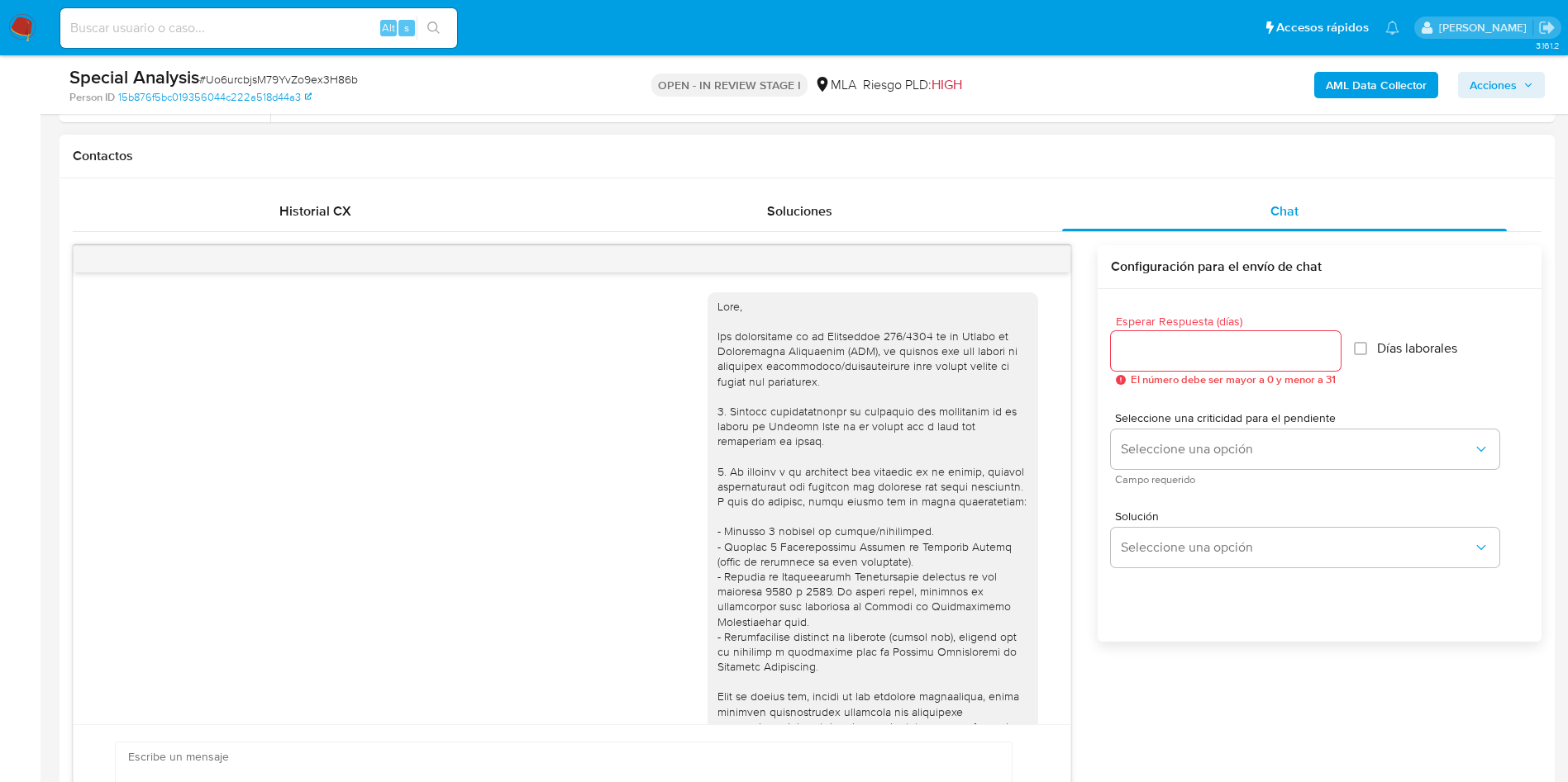
scroll to position [847, 0]
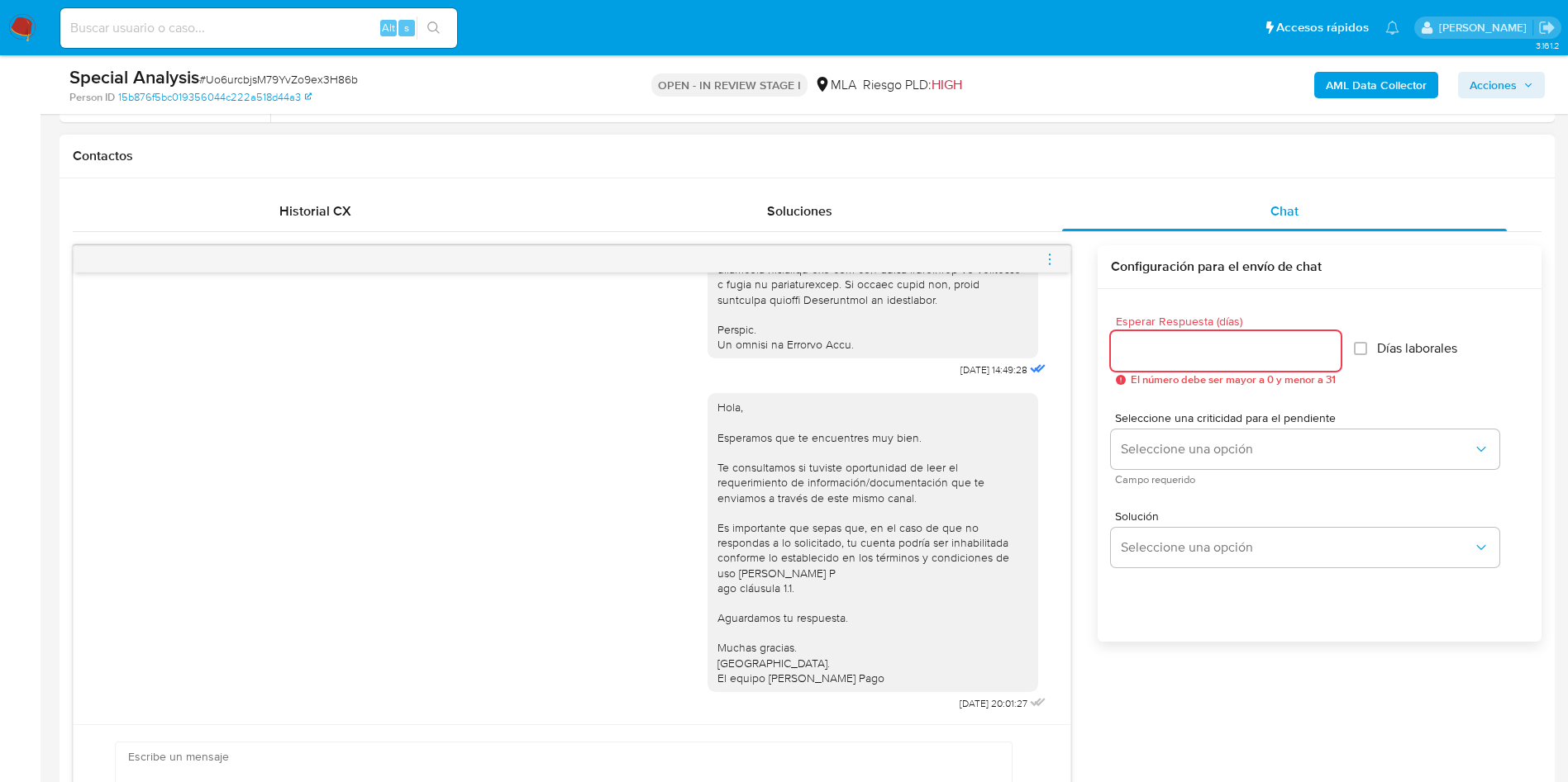
click at [1148, 351] on input "Esperar Respuesta (días)" at bounding box center [1225, 351] width 230 height 21
type input "3"
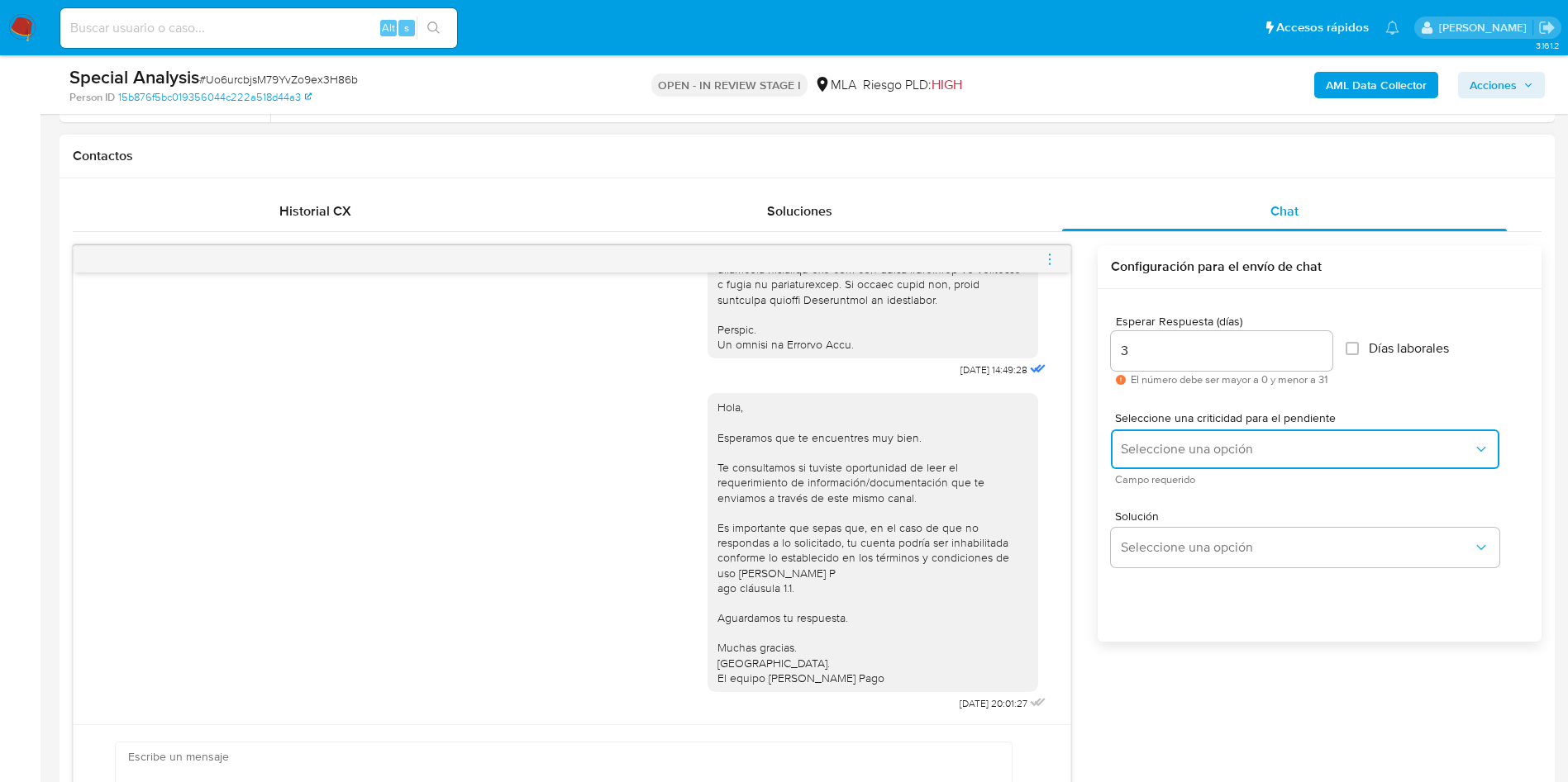
click at [1145, 443] on span "Seleccione una opción" at bounding box center [1297, 449] width 352 height 16
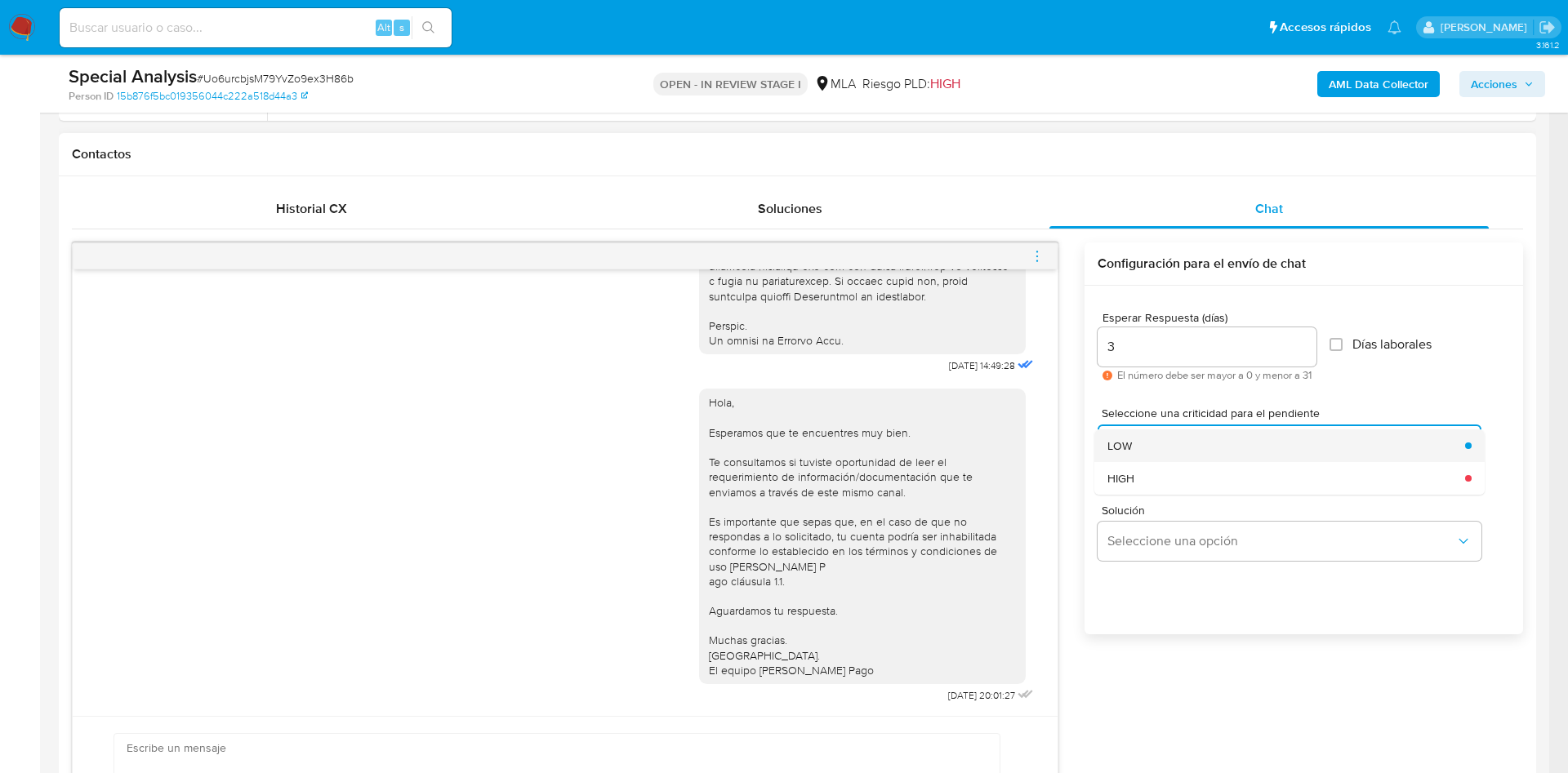
click at [1108, 438] on span "LOW" at bounding box center [1120, 445] width 25 height 14
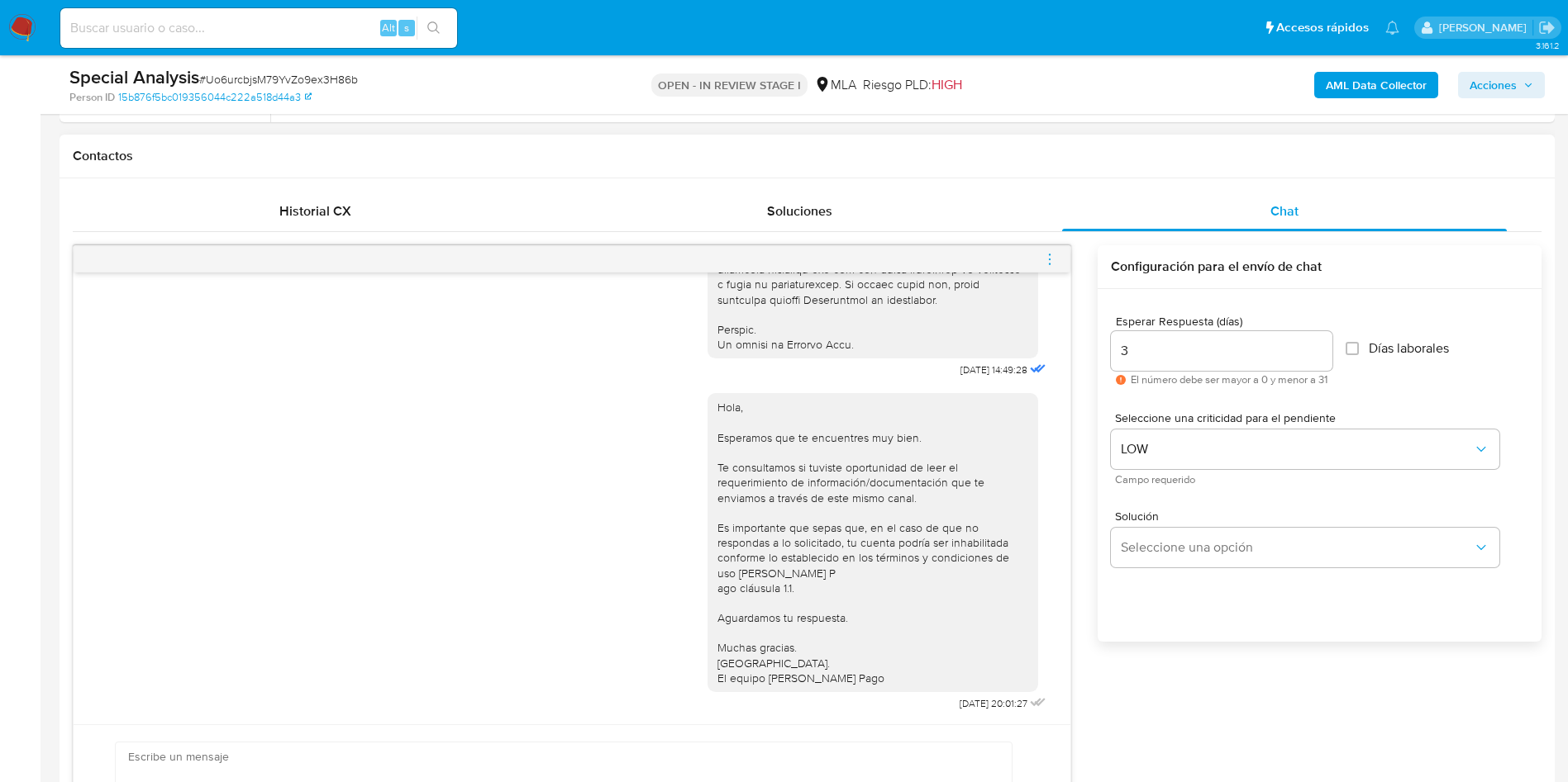
click at [1170, 570] on div "Solución Seleccione una opción" at bounding box center [1319, 542] width 417 height 90
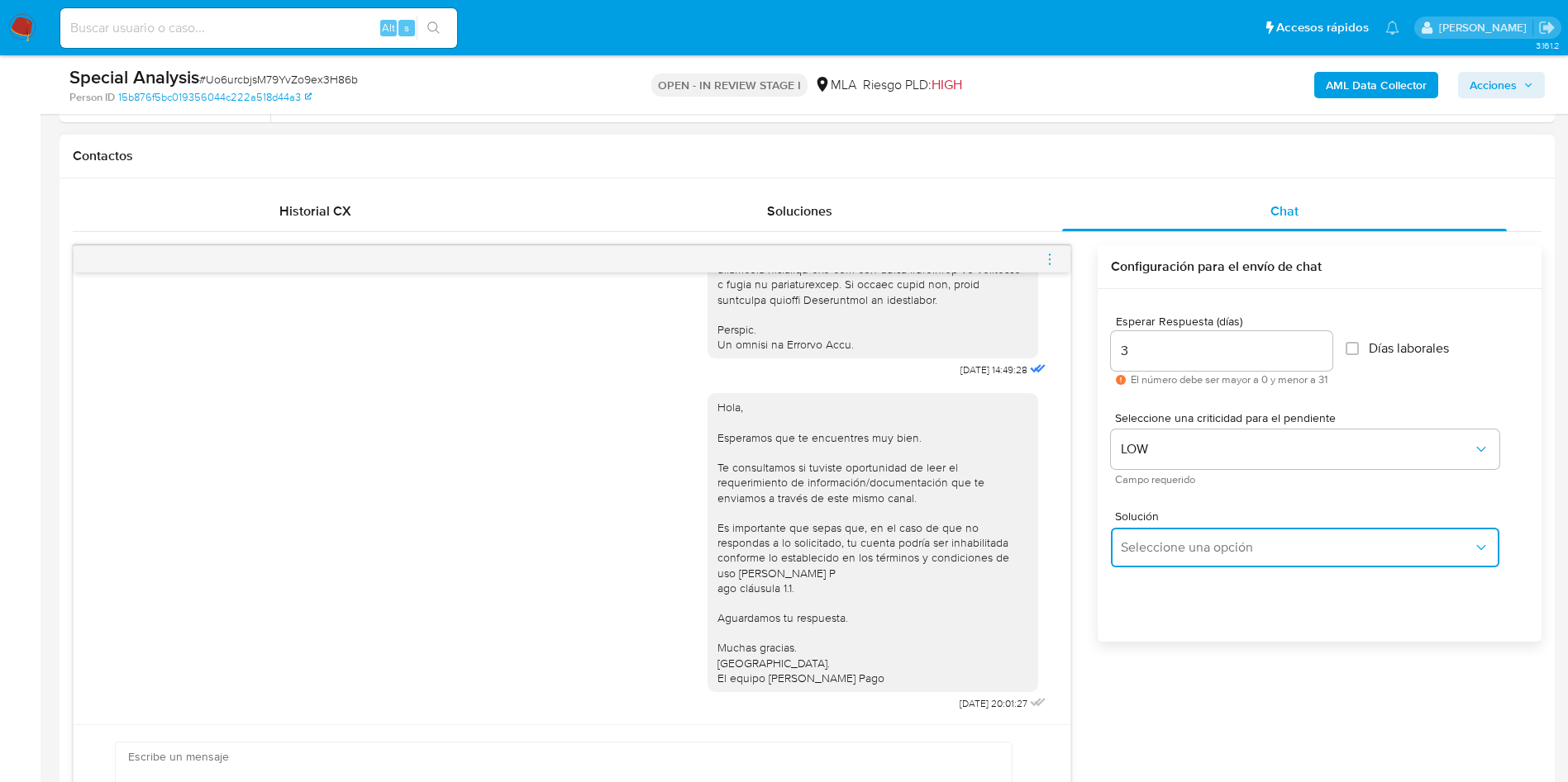
click at [1167, 552] on span "Seleccione una opción" at bounding box center [1297, 547] width 352 height 16
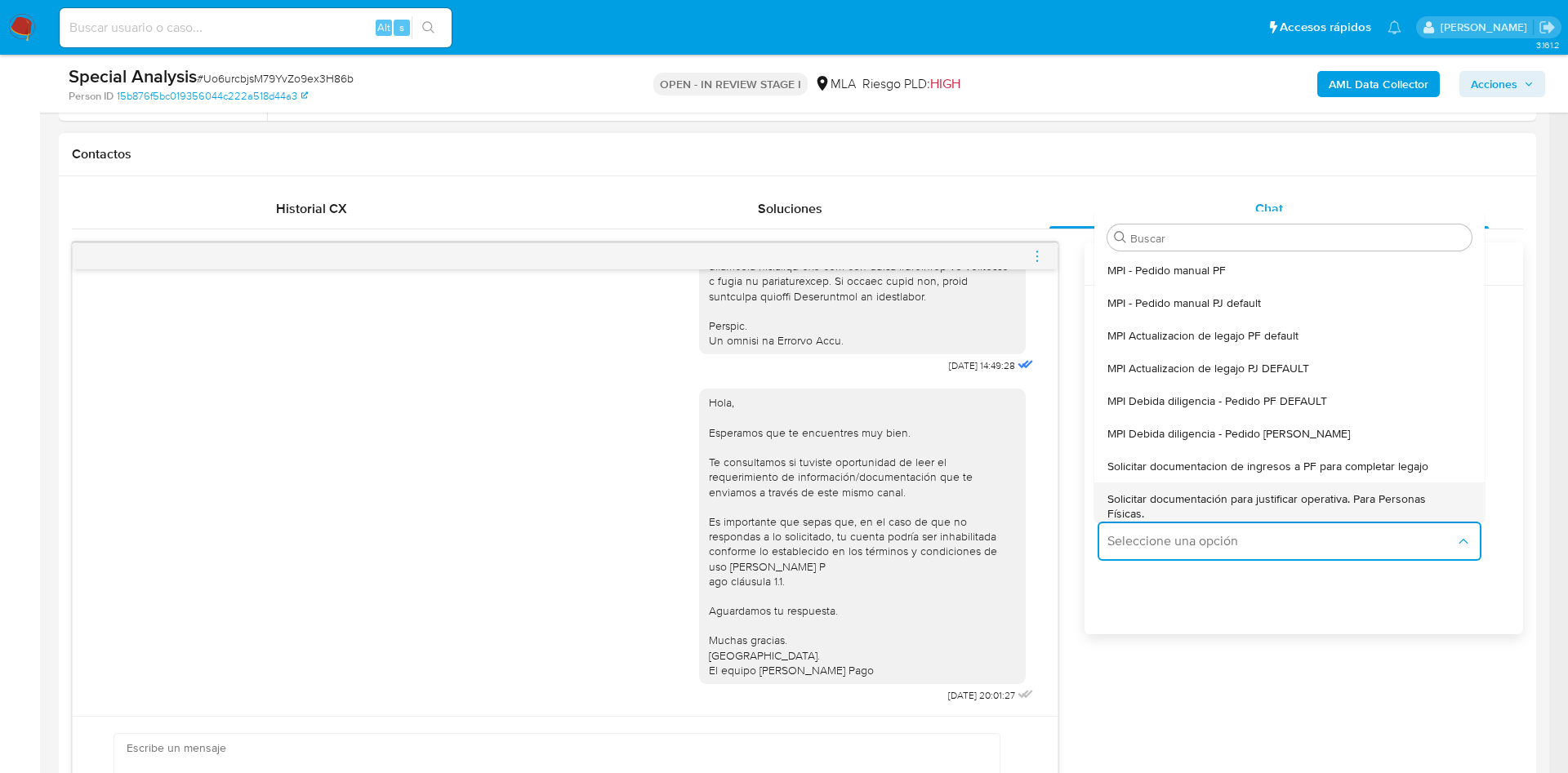
click at [1147, 500] on span "Solicitar documentación para justificar operativa. Para Personas Físicas." at bounding box center [1284, 506] width 354 height 30
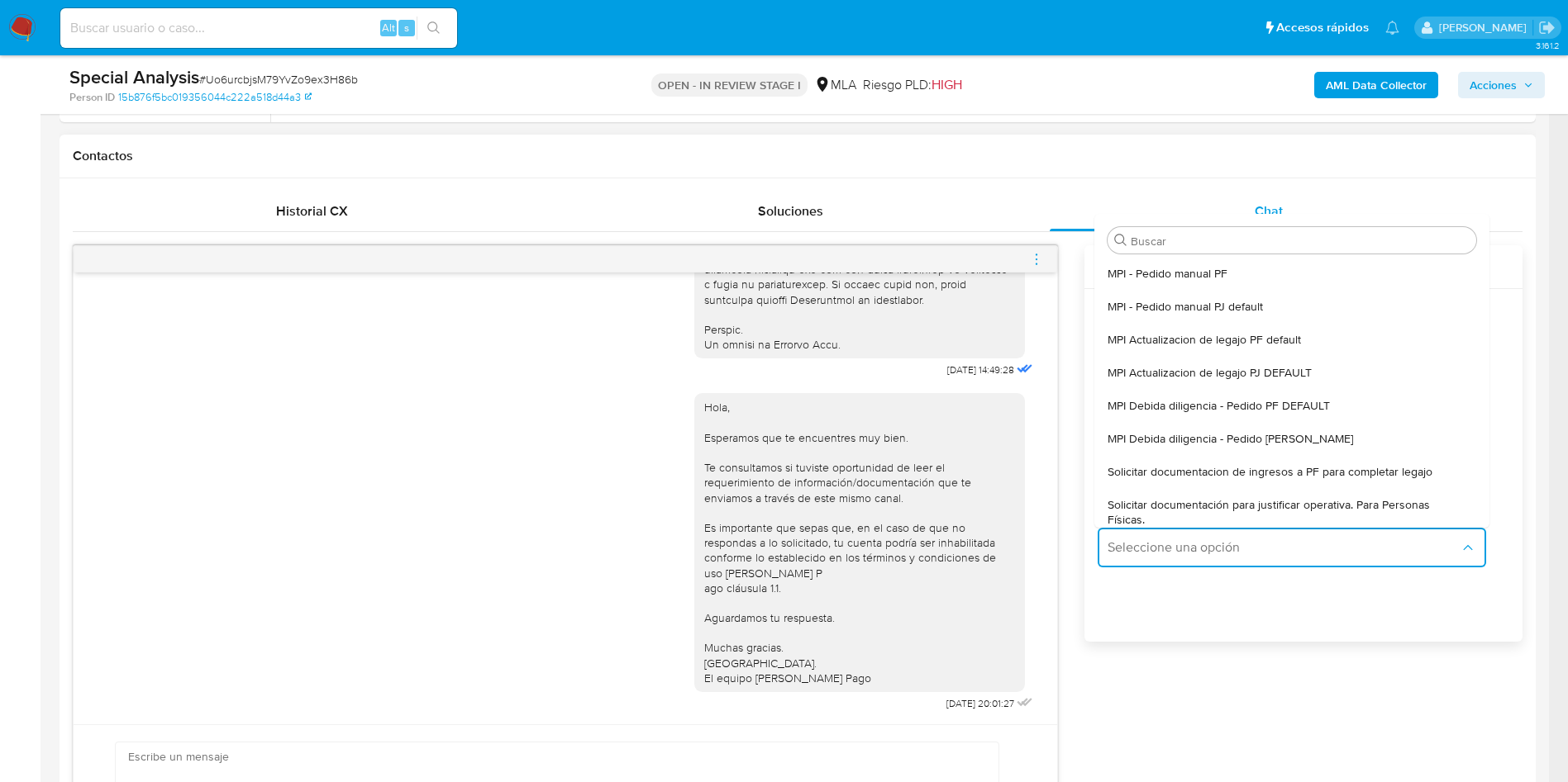
type textarea "Hola,En función de las operaciones registradas en tu cuenta de Mercado Pago, ne…"
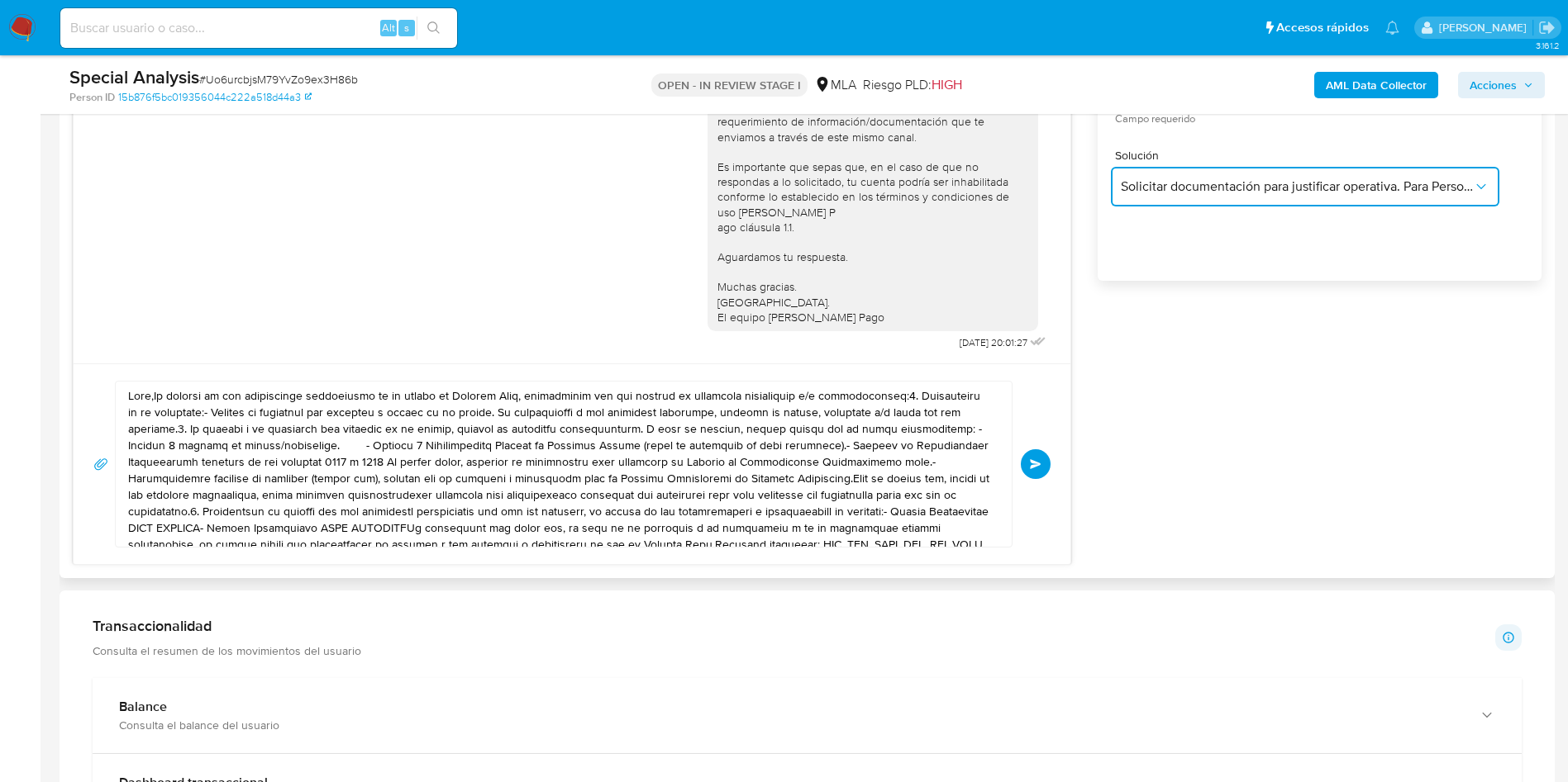
scroll to position [1101, 0]
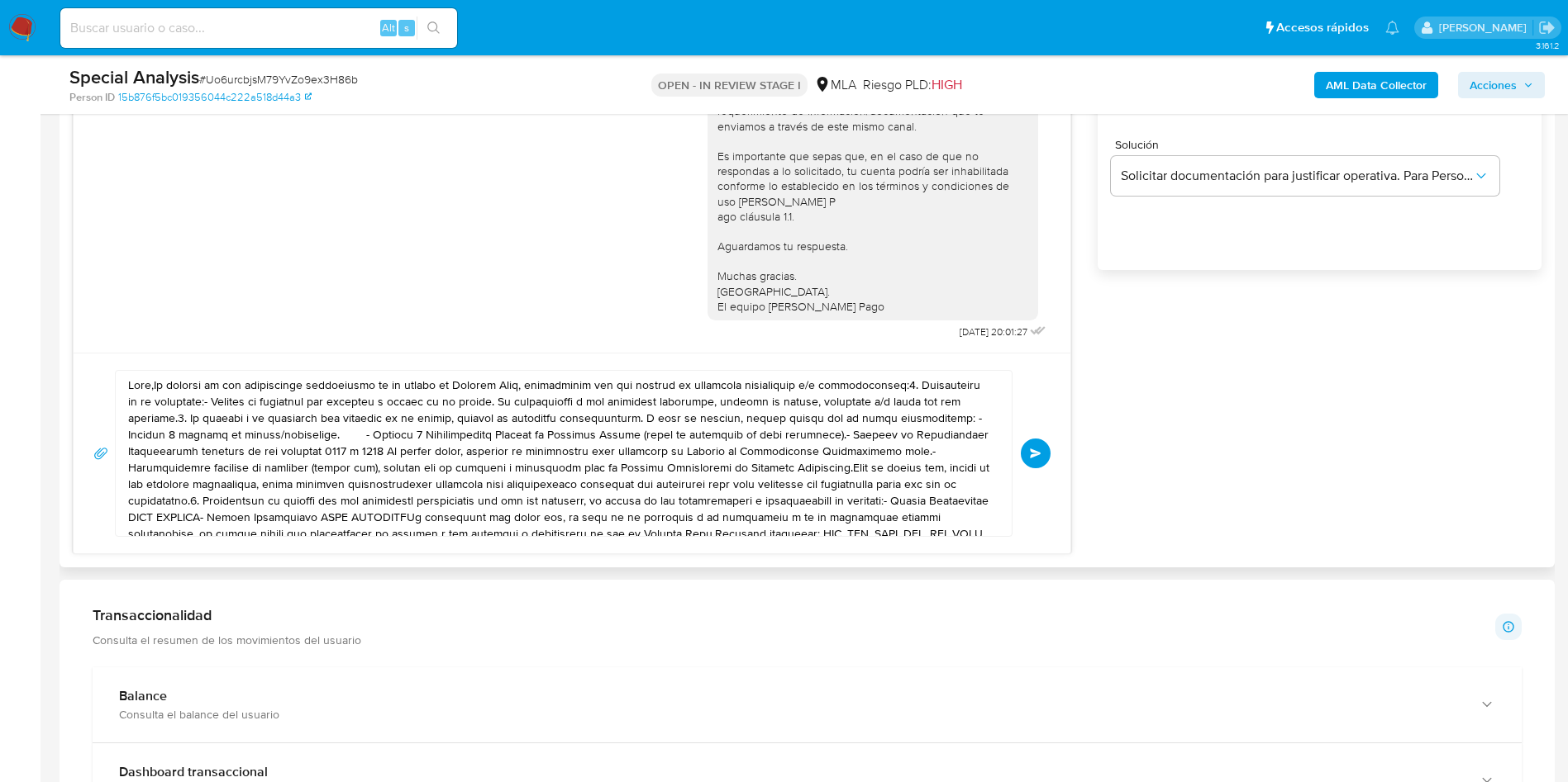
click at [412, 455] on textarea at bounding box center [560, 454] width 863 height 165
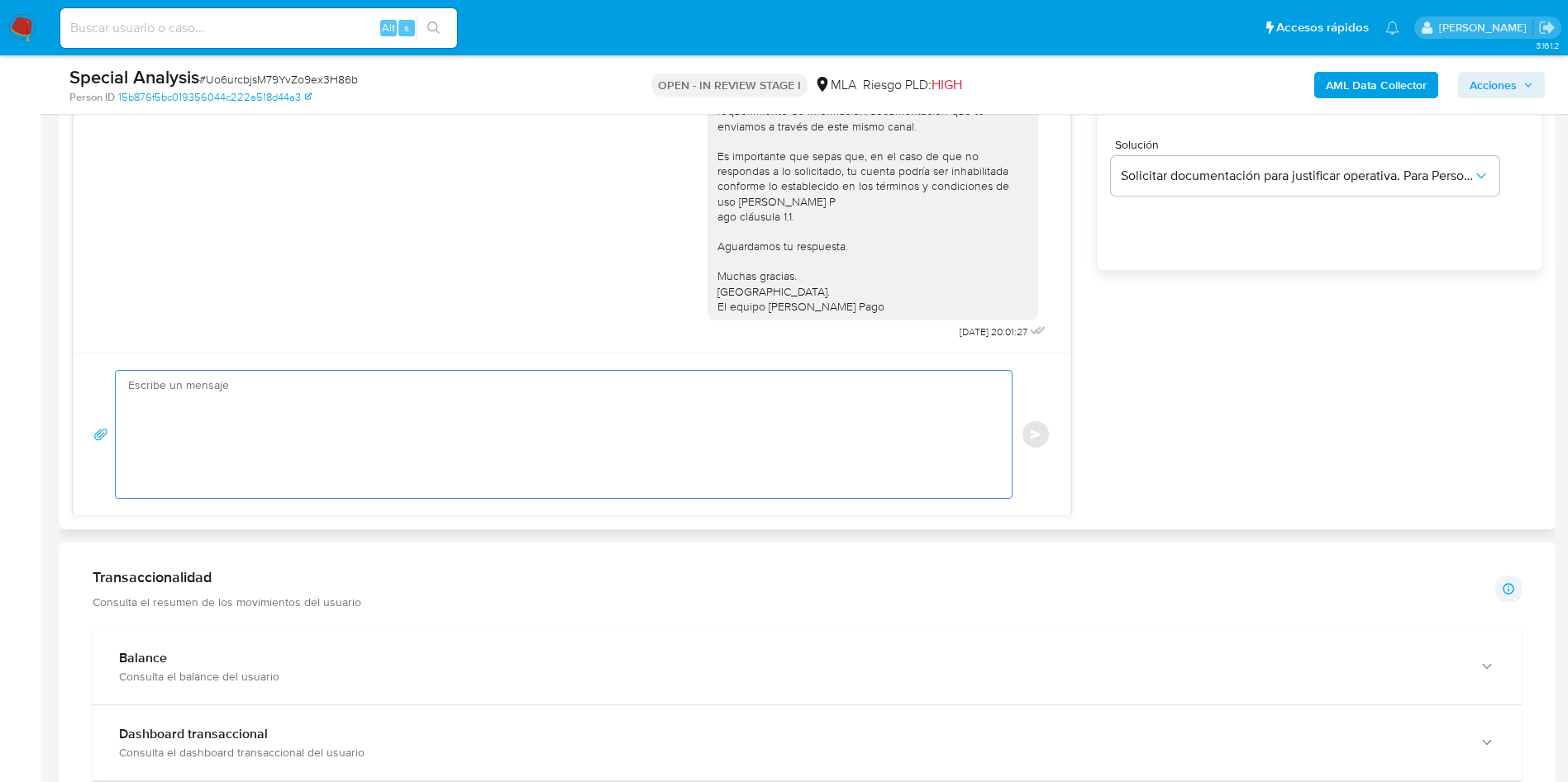
paste textarea "Hola, En función de las operaciones registradas en tu cuenta de Mercado Pago, n…"
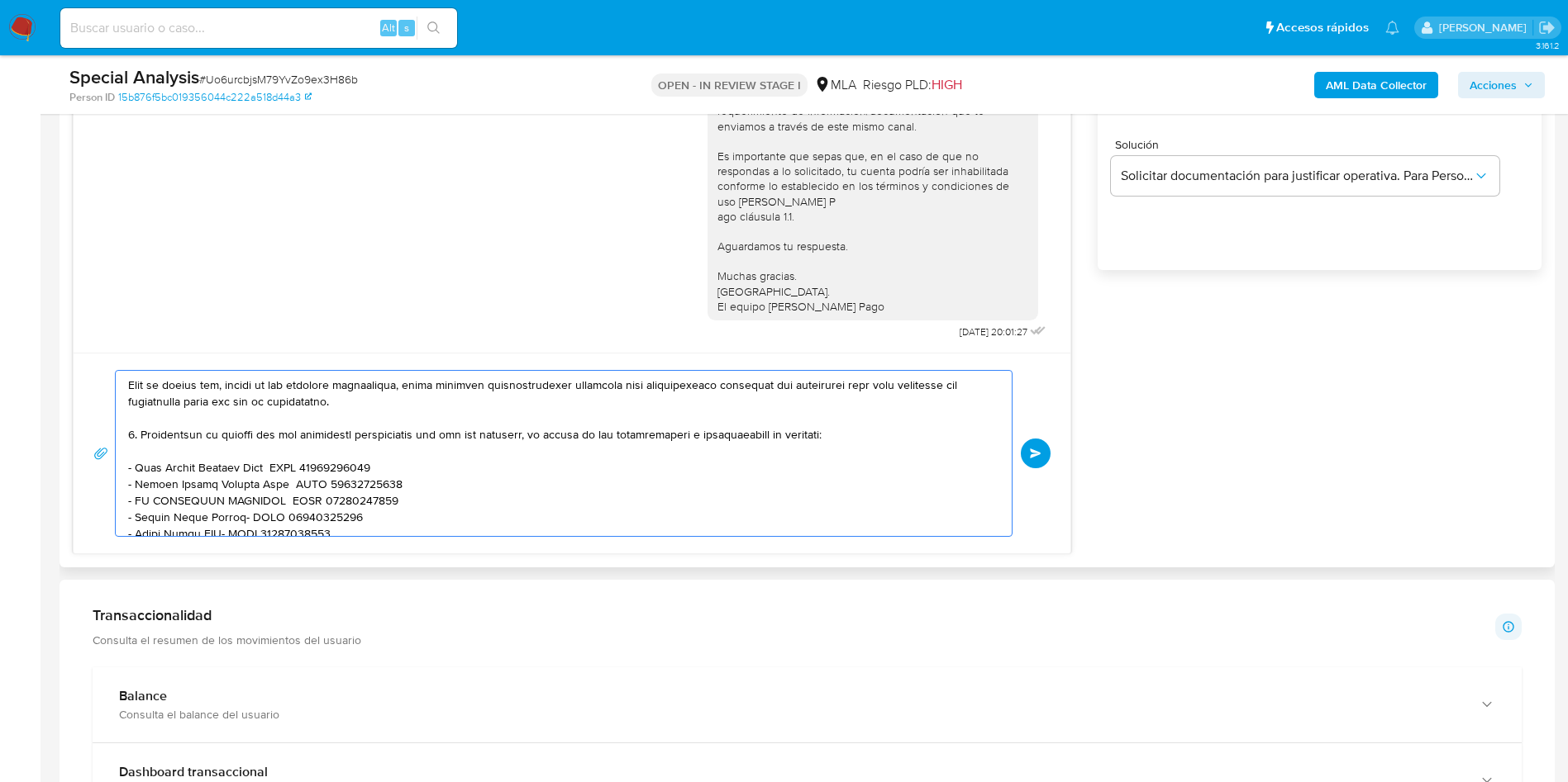
scroll to position [372, 0]
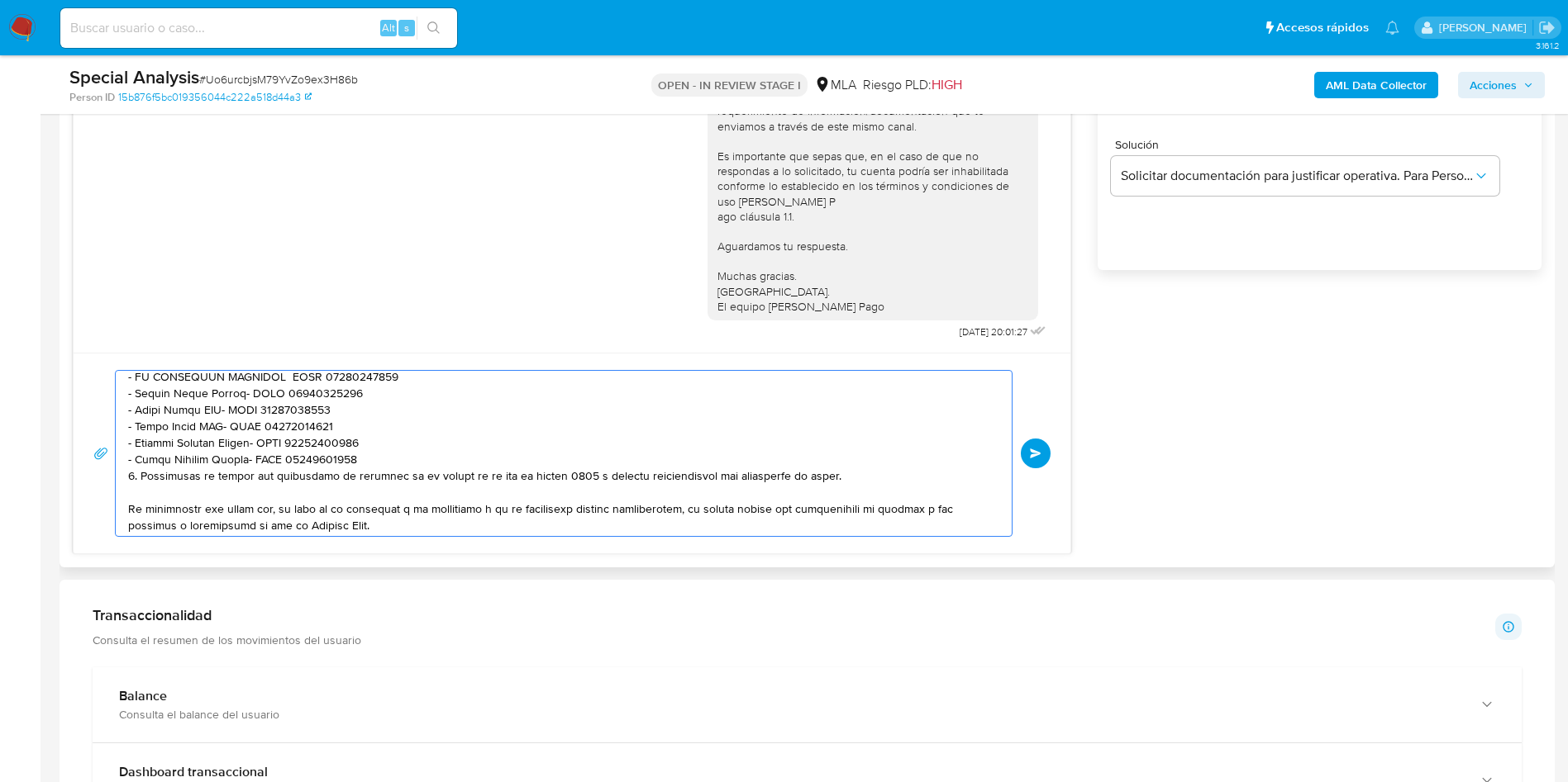
click at [412, 453] on textarea at bounding box center [560, 454] width 863 height 165
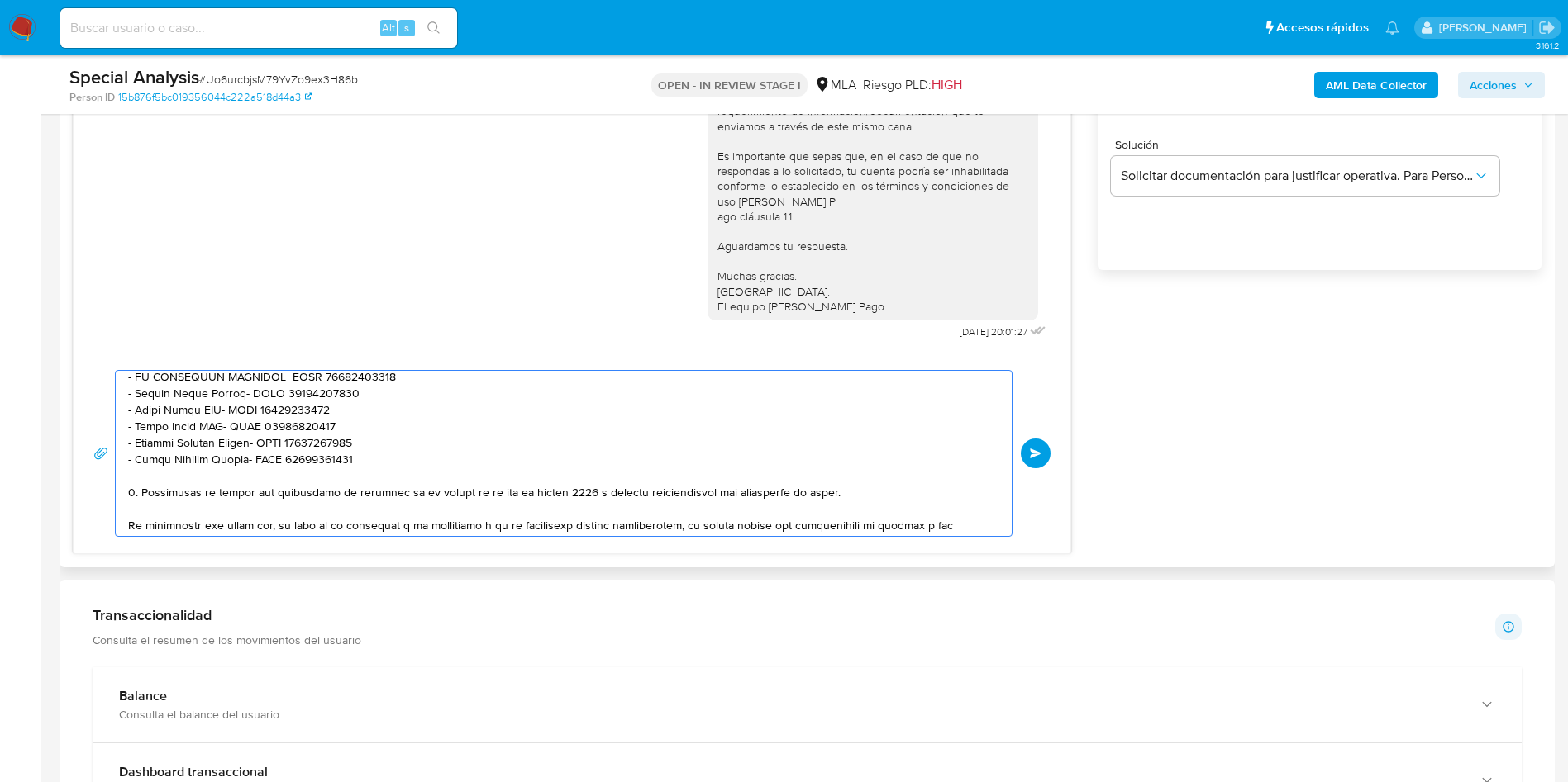
click at [412, 453] on textarea at bounding box center [560, 454] width 863 height 165
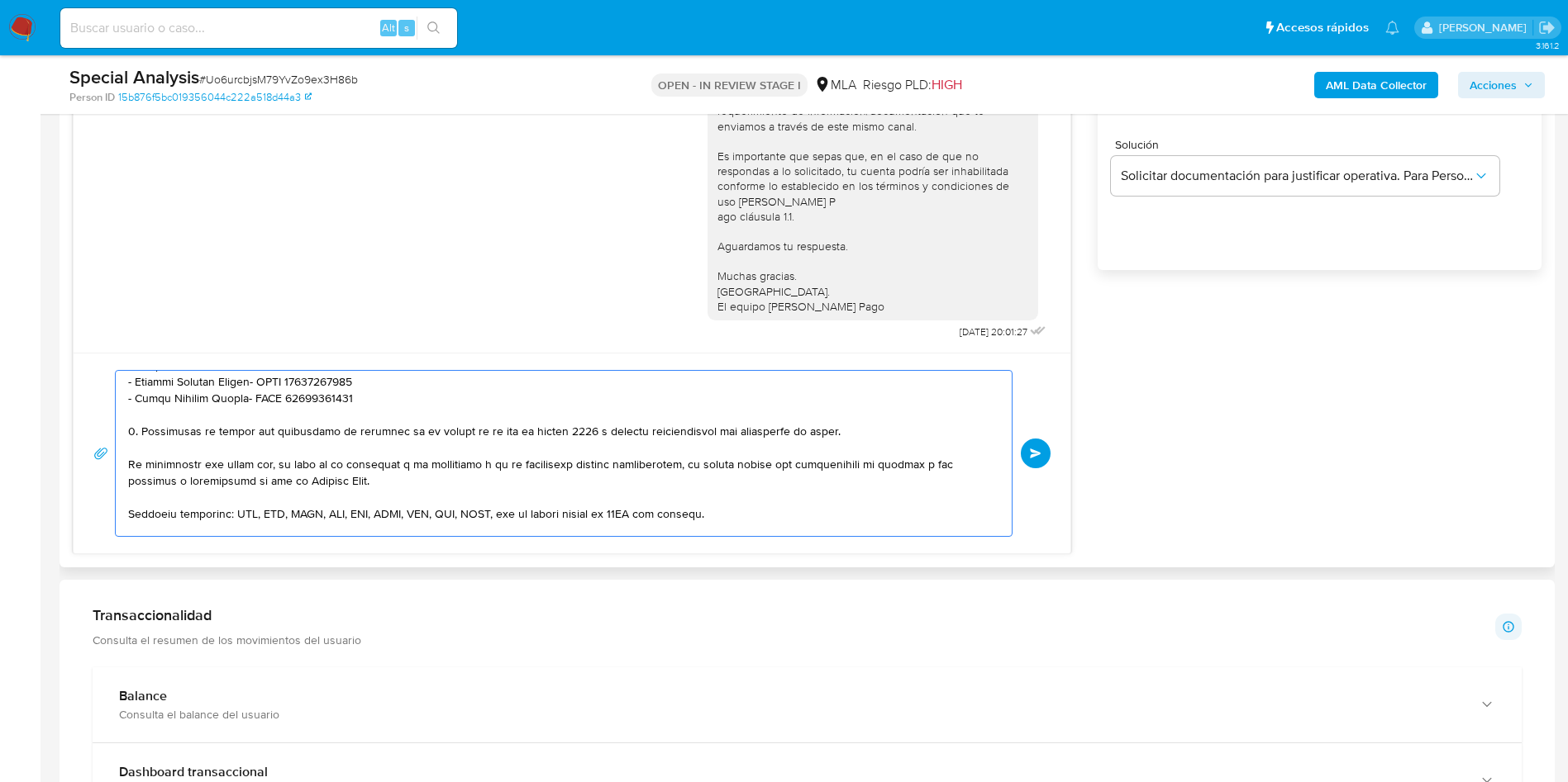
scroll to position [0, 0]
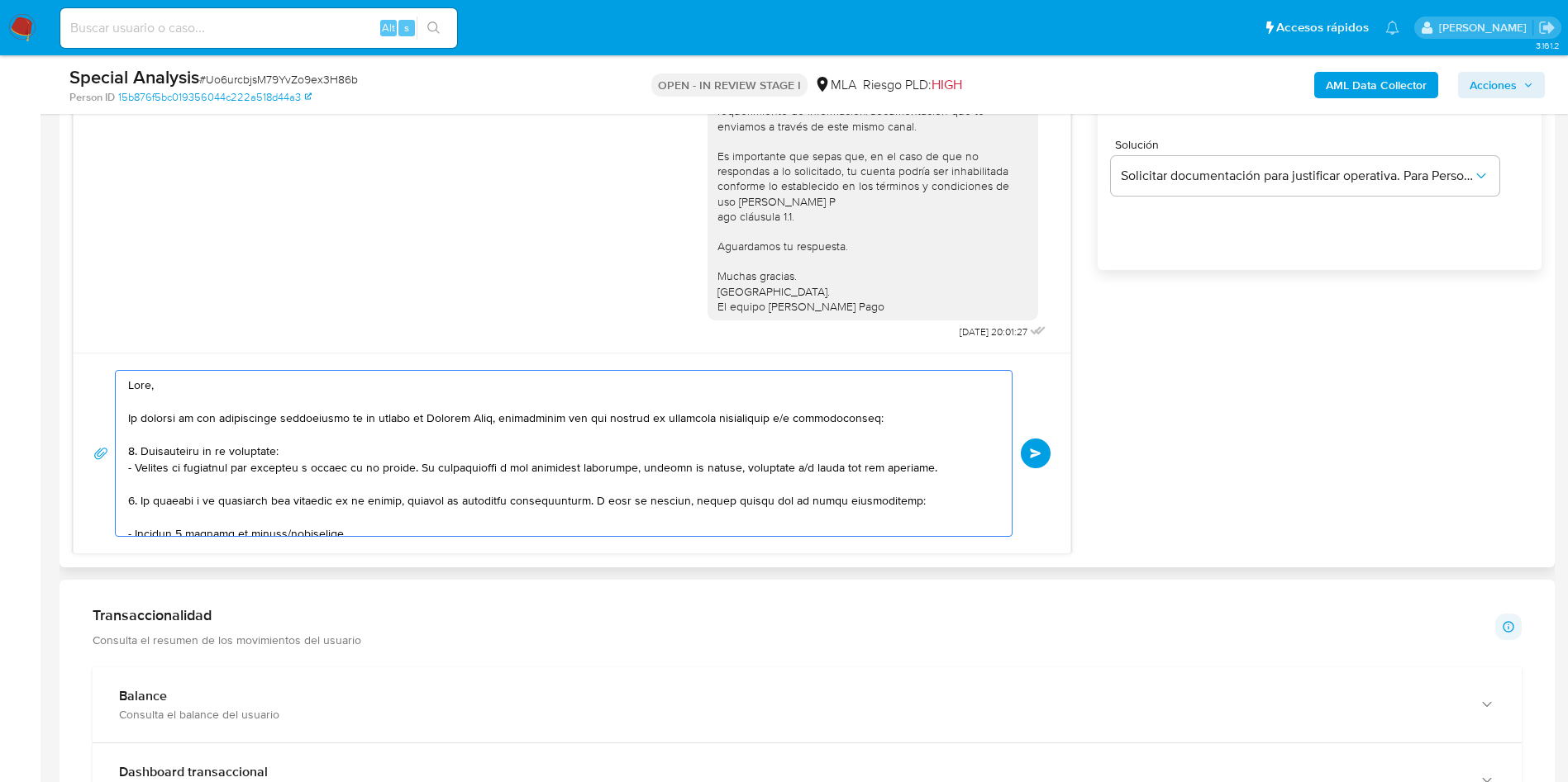
click at [412, 453] on textarea at bounding box center [560, 454] width 863 height 165
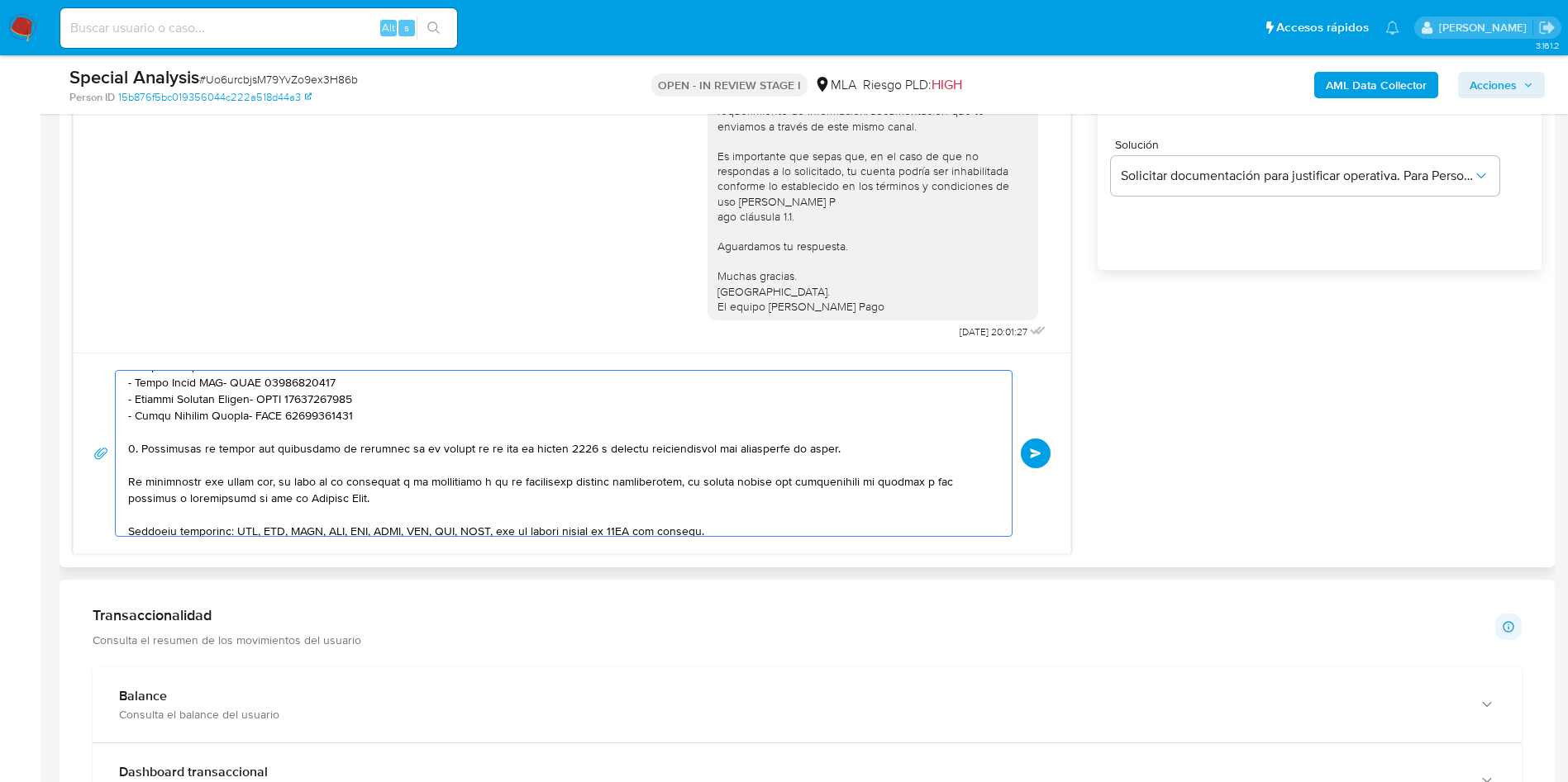
scroll to position [496, 0]
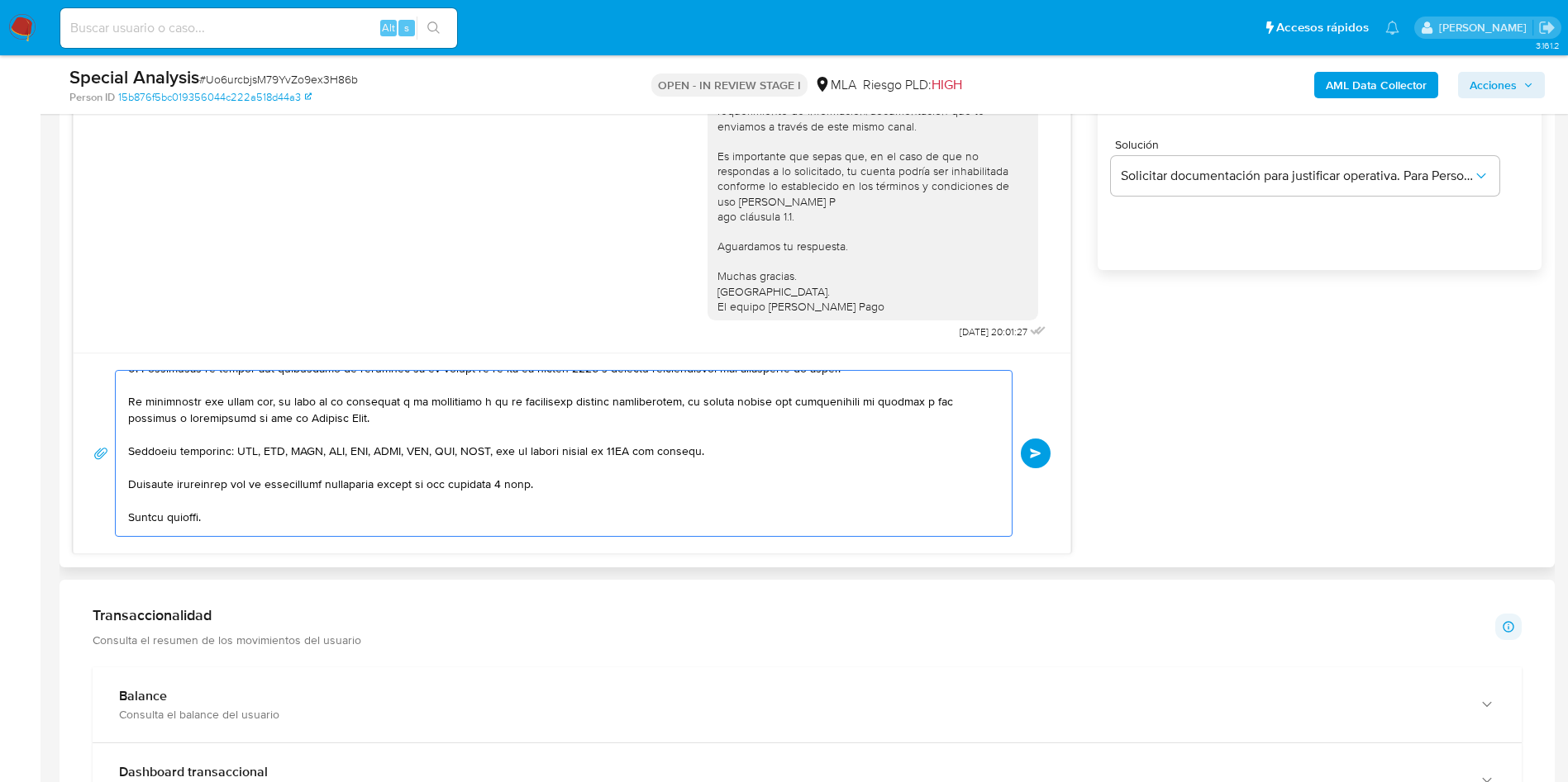
click at [412, 452] on textarea at bounding box center [560, 454] width 863 height 165
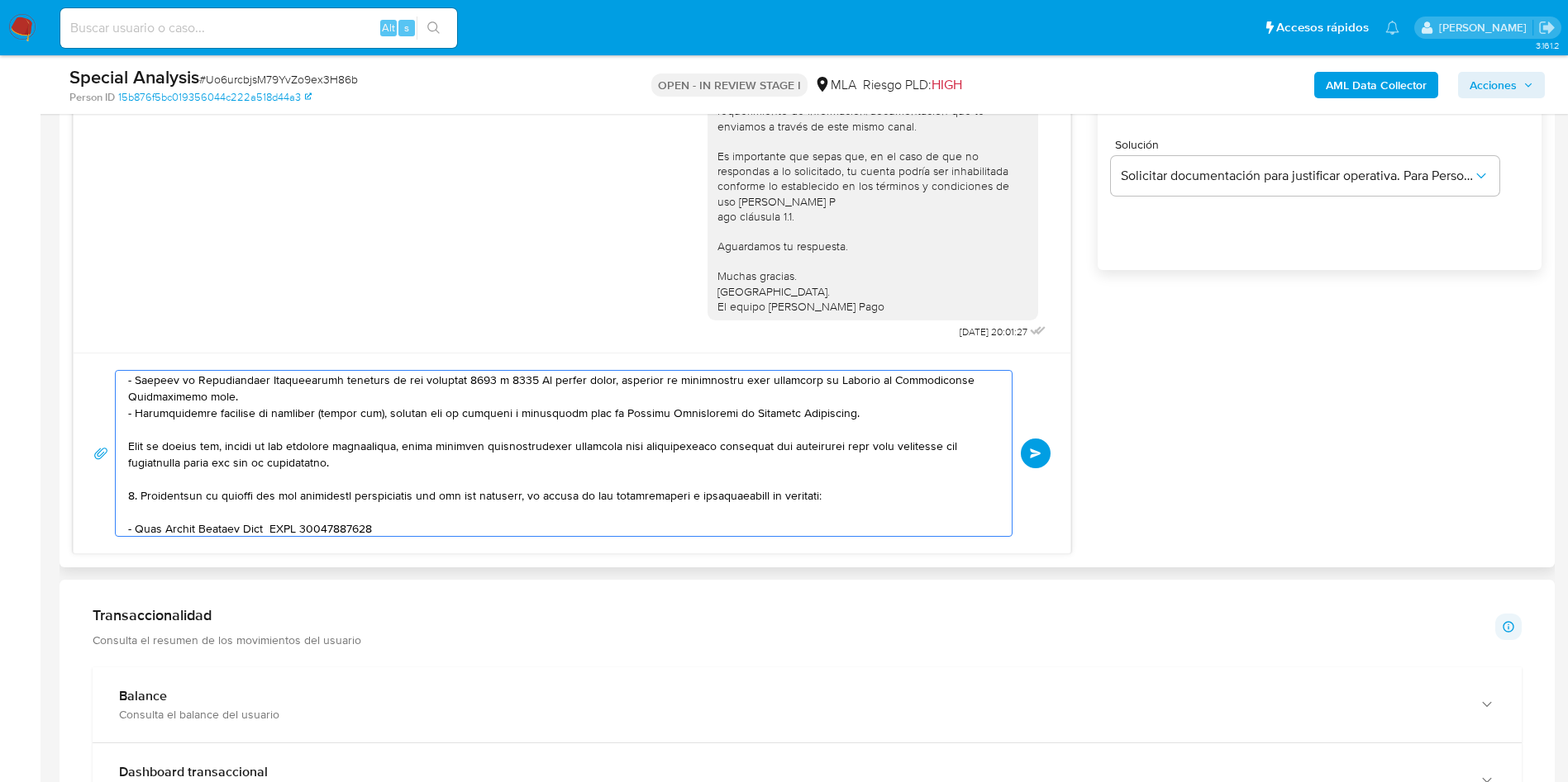
scroll to position [185, 0]
click at [534, 478] on textarea at bounding box center [560, 454] width 863 height 165
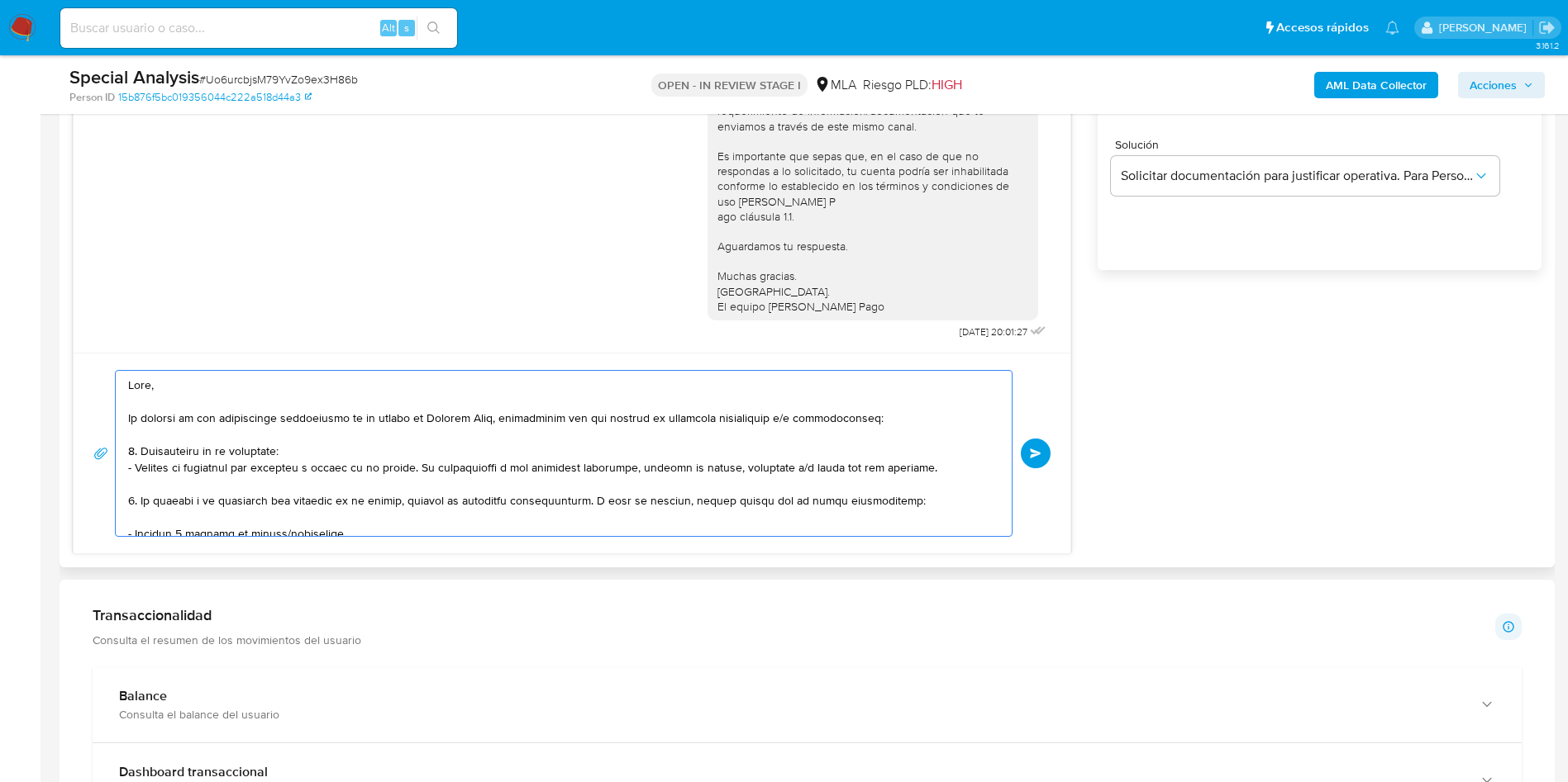
scroll to position [557, 0]
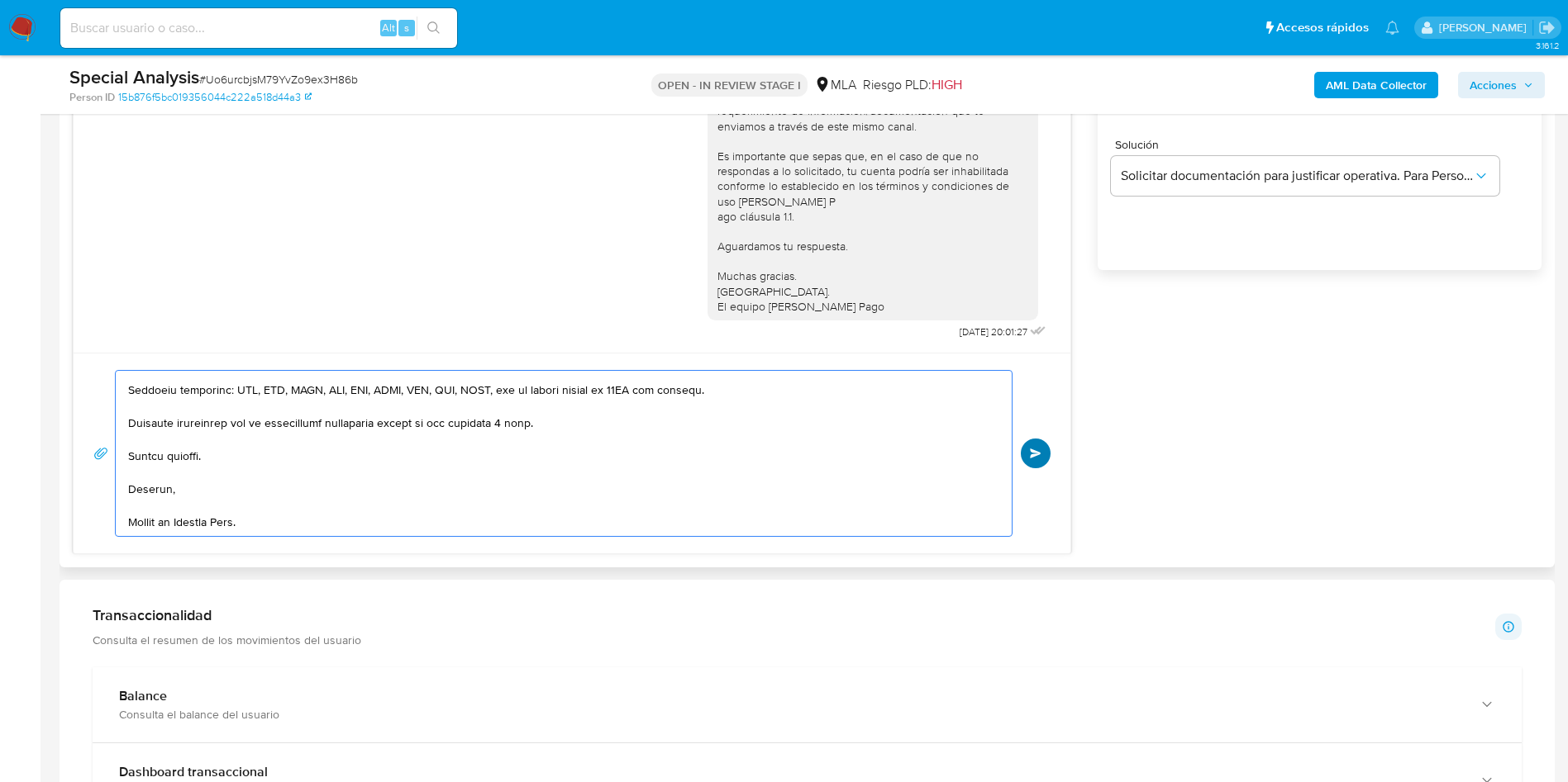
type textarea "Hola, En función de las operaciones registradas en tu cuenta de Mercado Pago, n…"
drag, startPoint x: 1041, startPoint y: 458, endPoint x: 1052, endPoint y: 494, distance: 37.6
click at [1041, 458] on span "Enviar" at bounding box center [1035, 454] width 11 height 10
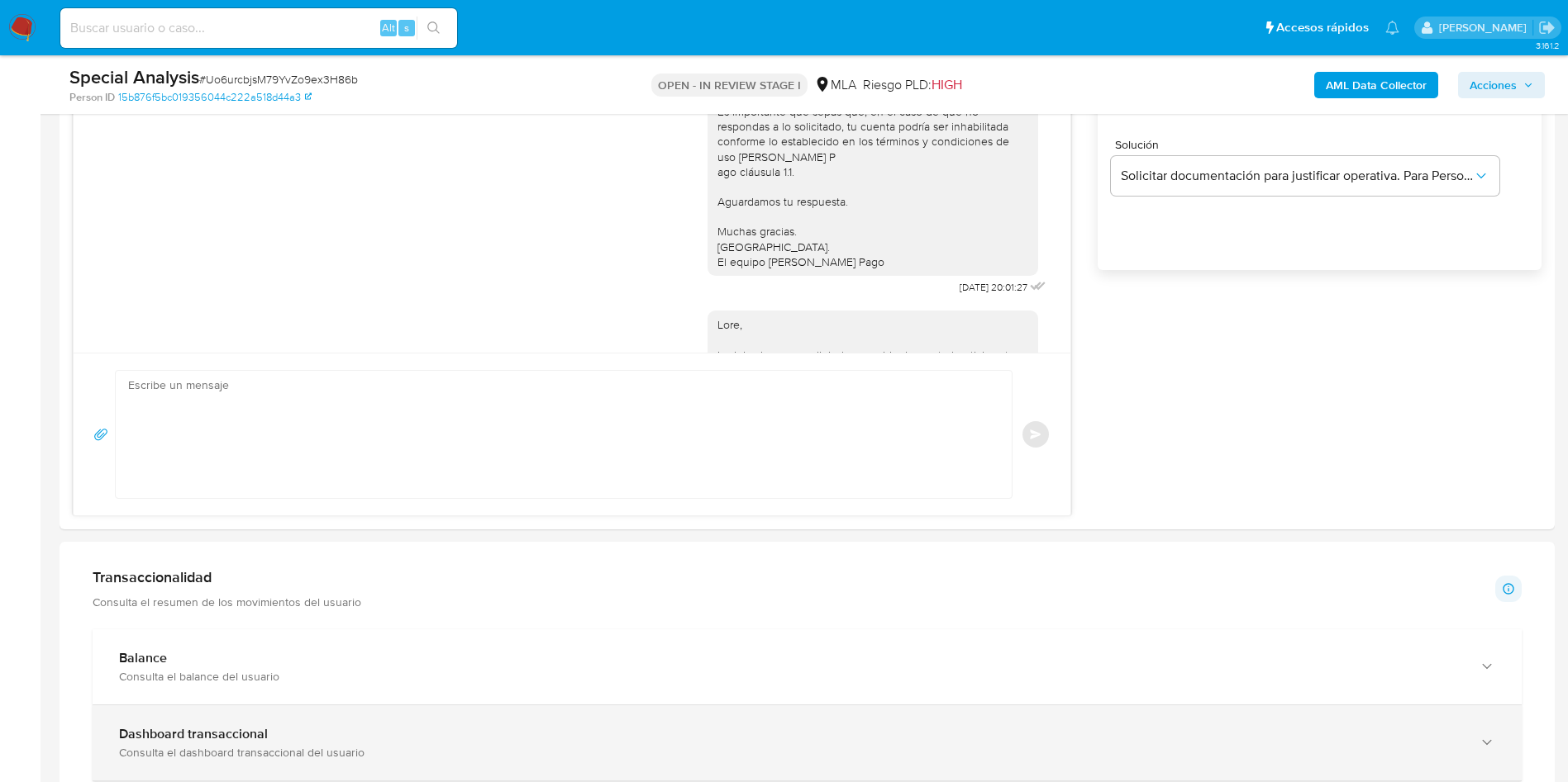
scroll to position [1857, 0]
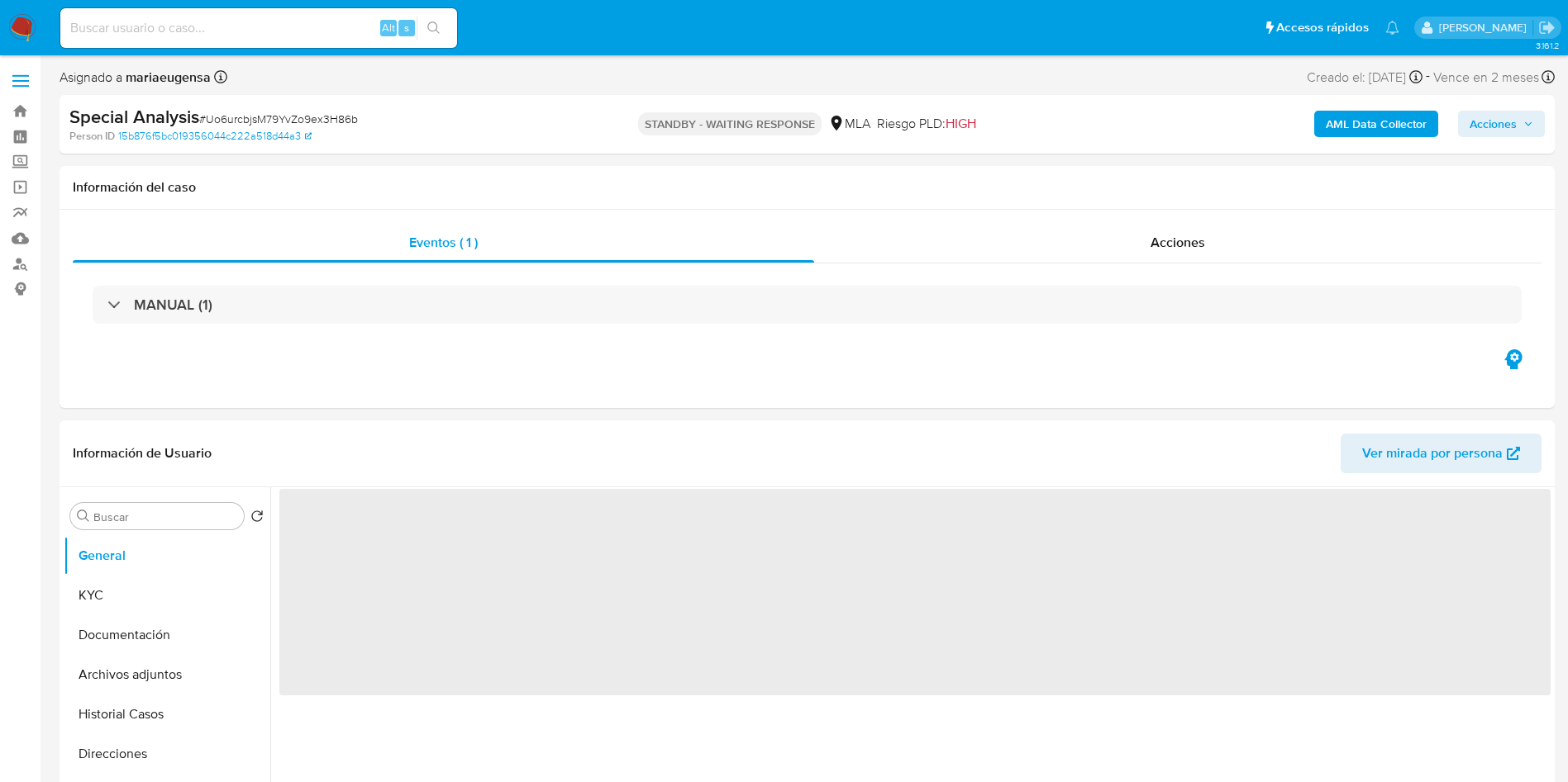
select select "10"
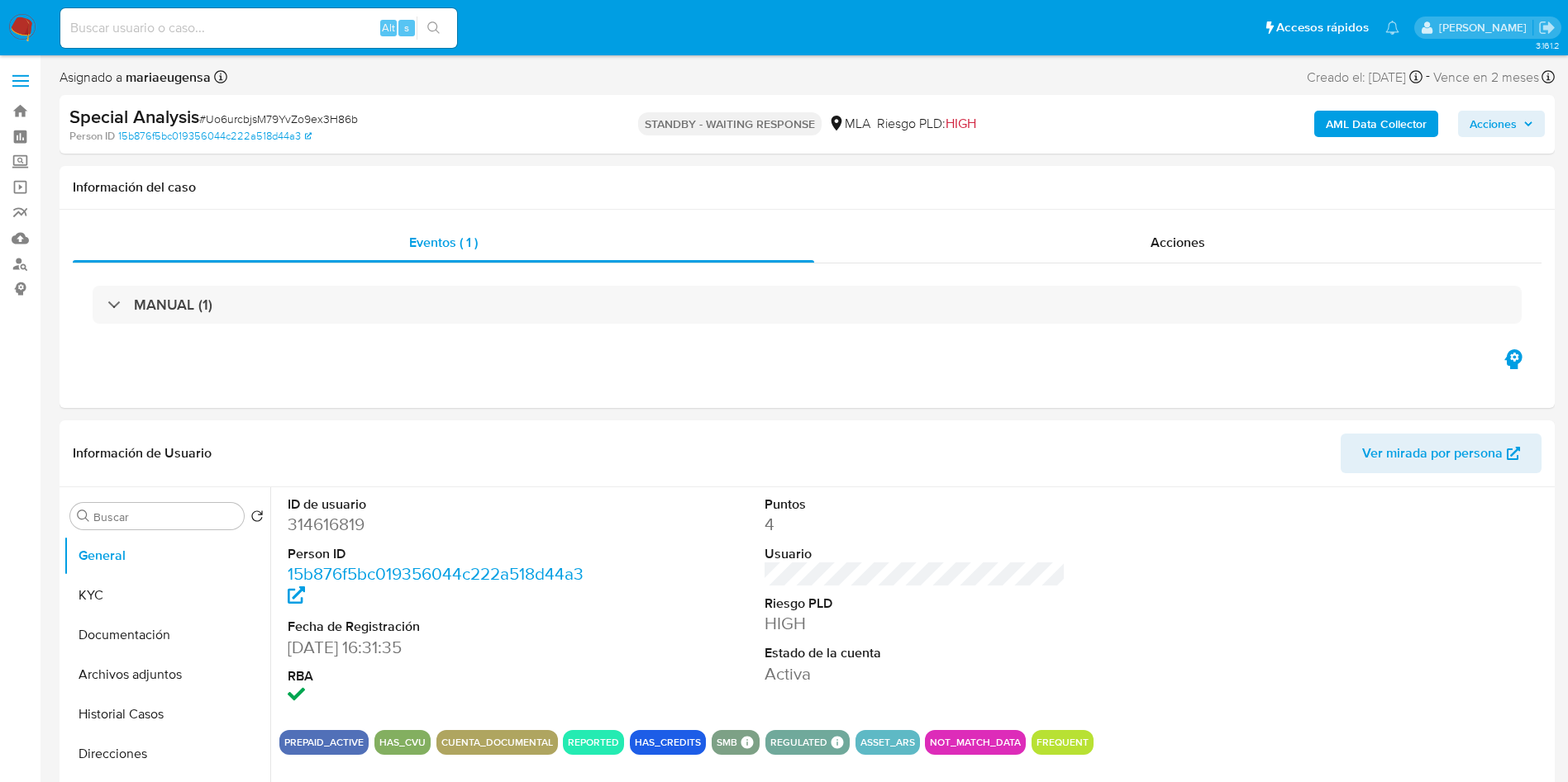
click at [330, 12] on div "Alt s" at bounding box center [258, 28] width 396 height 40
click at [322, 23] on input at bounding box center [258, 27] width 396 height 21
paste input "vbBlM82OVTtURkk90aB2M1AN"
type input "vbBlM82OVTtURkk90aB2M1AN"
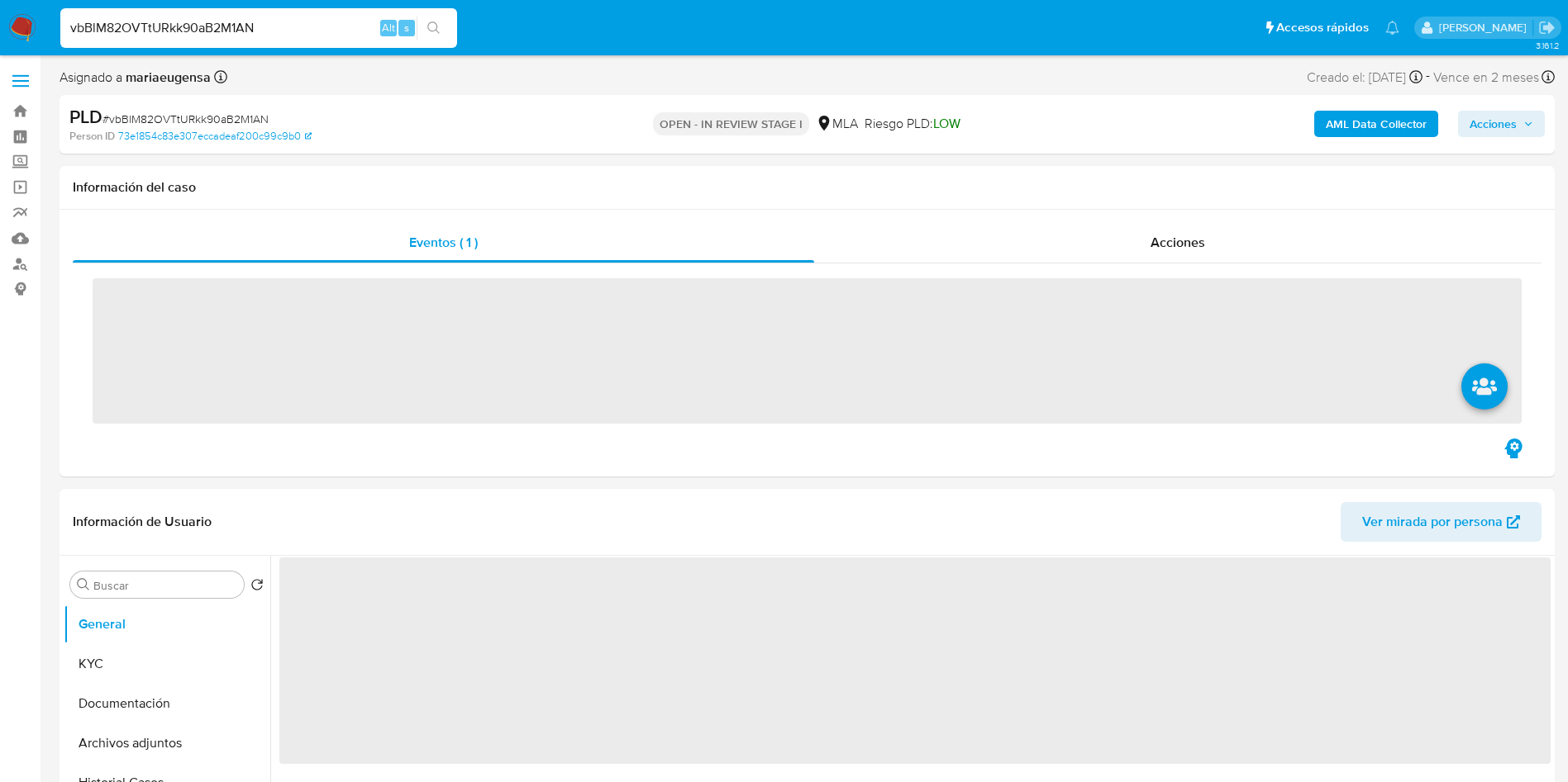
select select "10"
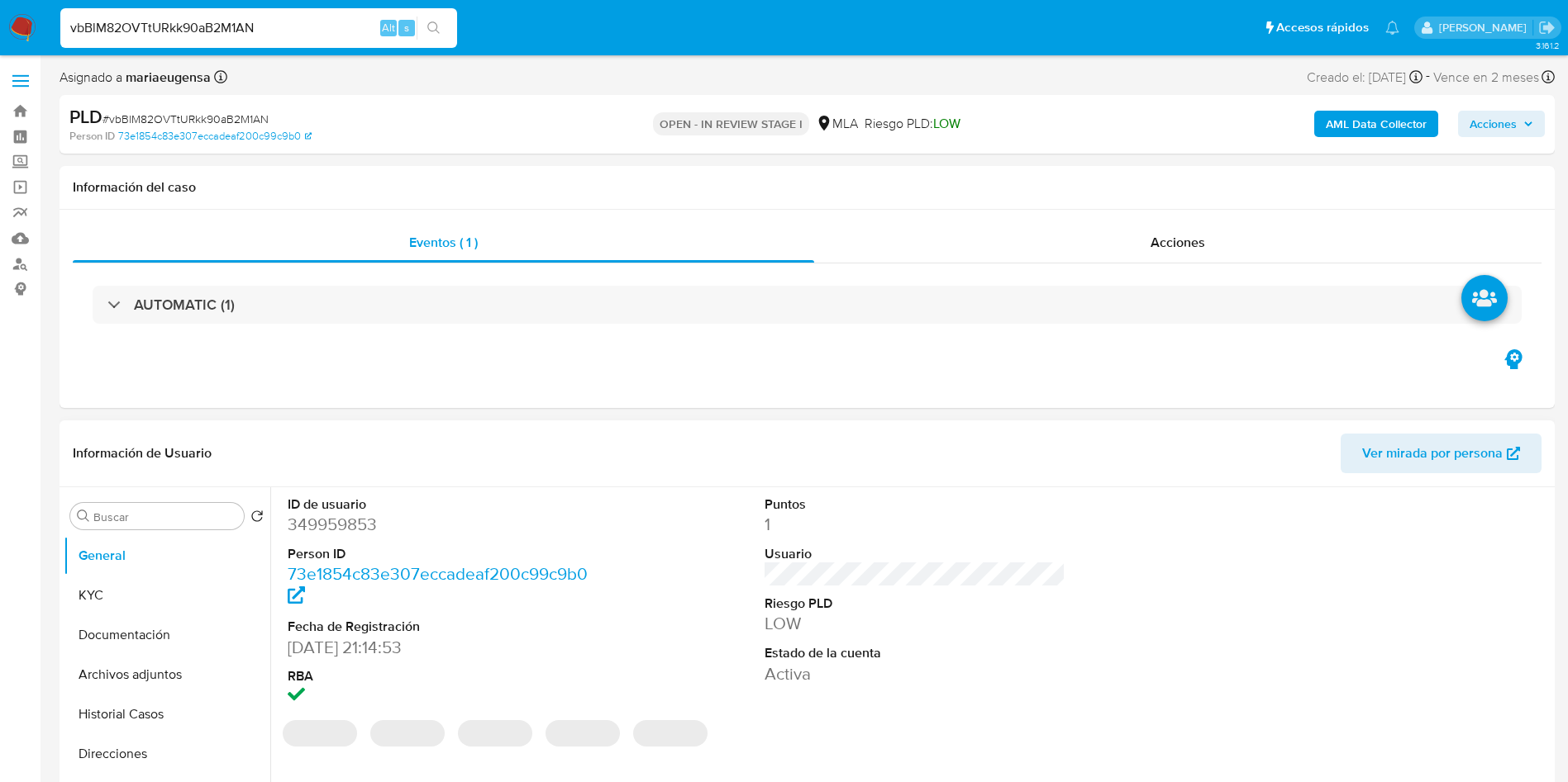
click at [345, 528] on dd "349959853" at bounding box center [438, 524] width 302 height 23
copy dd "349959853"
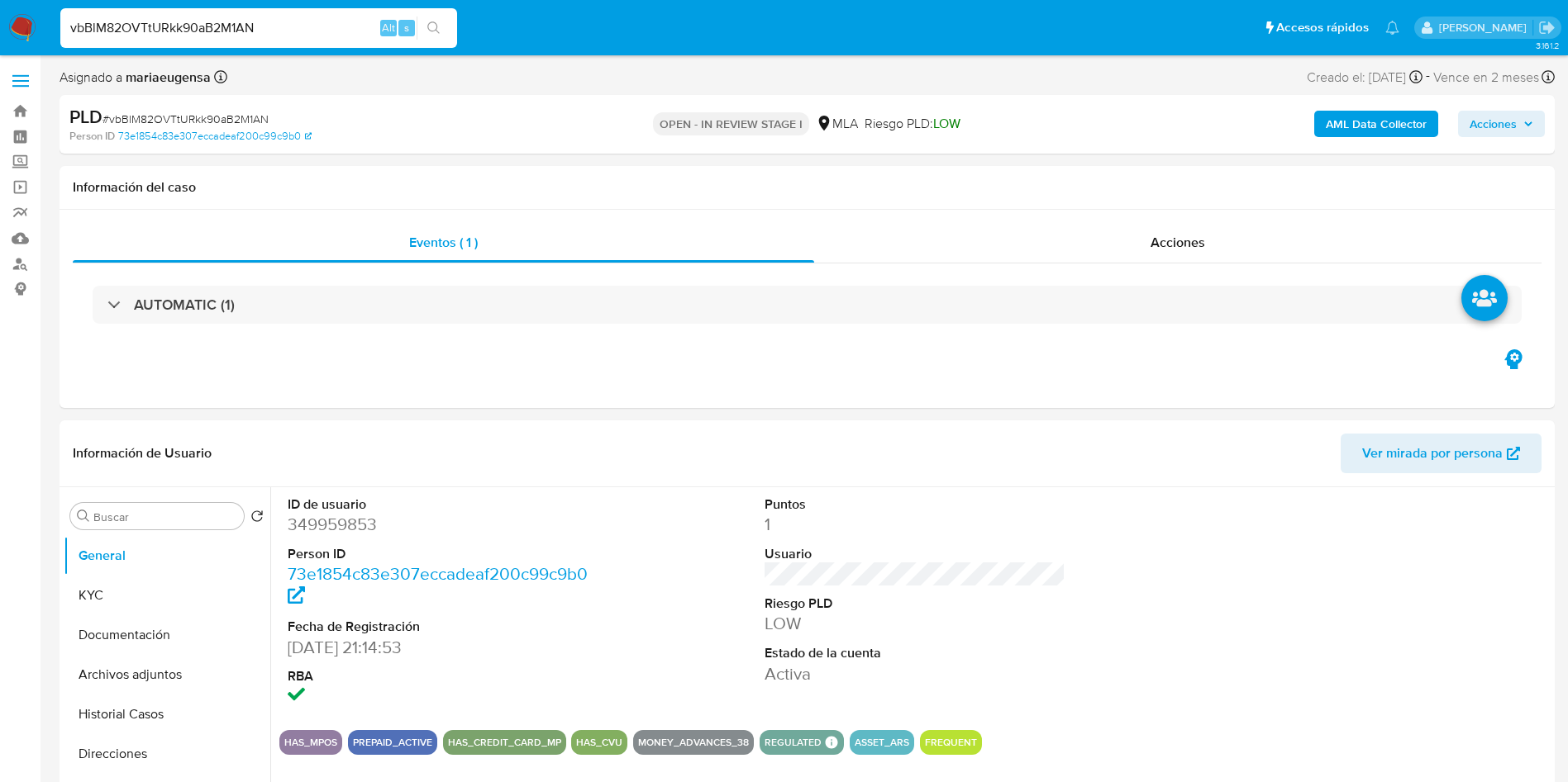
click at [230, 115] on span "# vbBlM82OVTtURkk90aB2M1AN" at bounding box center [185, 119] width 166 height 16
click at [230, 114] on span "# vbBlM82OVTtURkk90aB2M1AN" at bounding box center [185, 119] width 166 height 16
copy span "vbBlM82OVTtURkk90aB2M1AN"
click at [309, 532] on dd "349959853" at bounding box center [438, 524] width 302 height 23
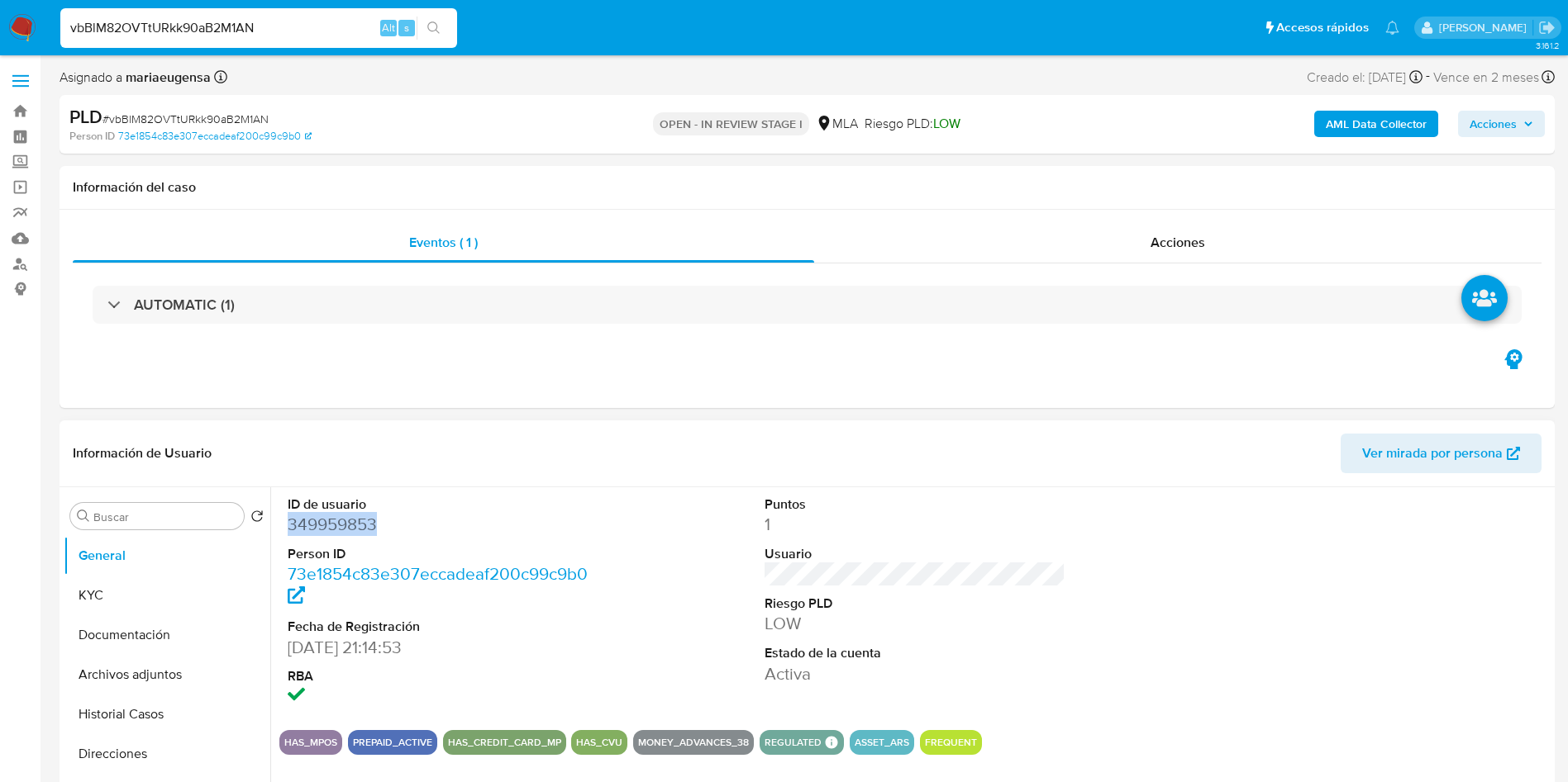
copy dd "349959853"
